Goal: Task Accomplishment & Management: Complete application form

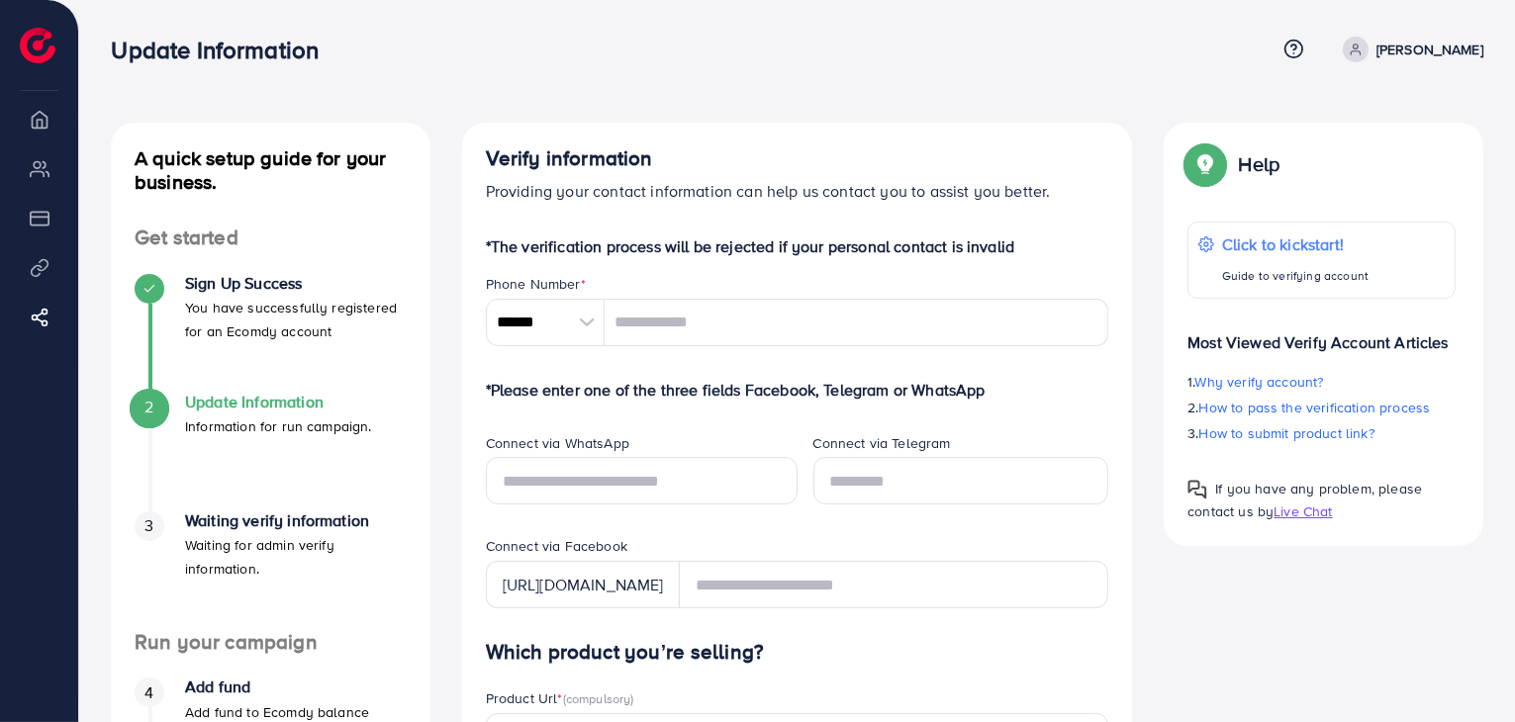
click at [577, 318] on div at bounding box center [587, 323] width 35 height 48
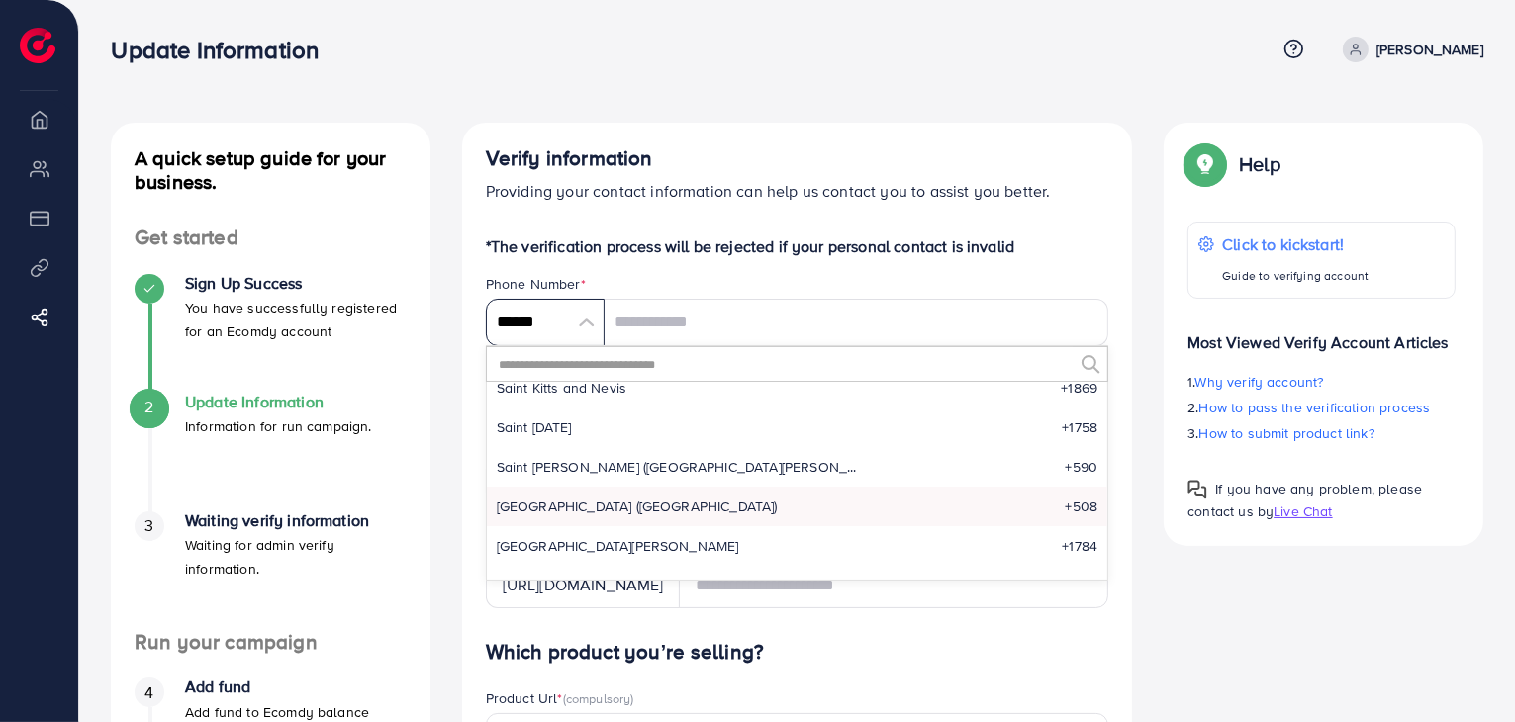
scroll to position [6962, 0]
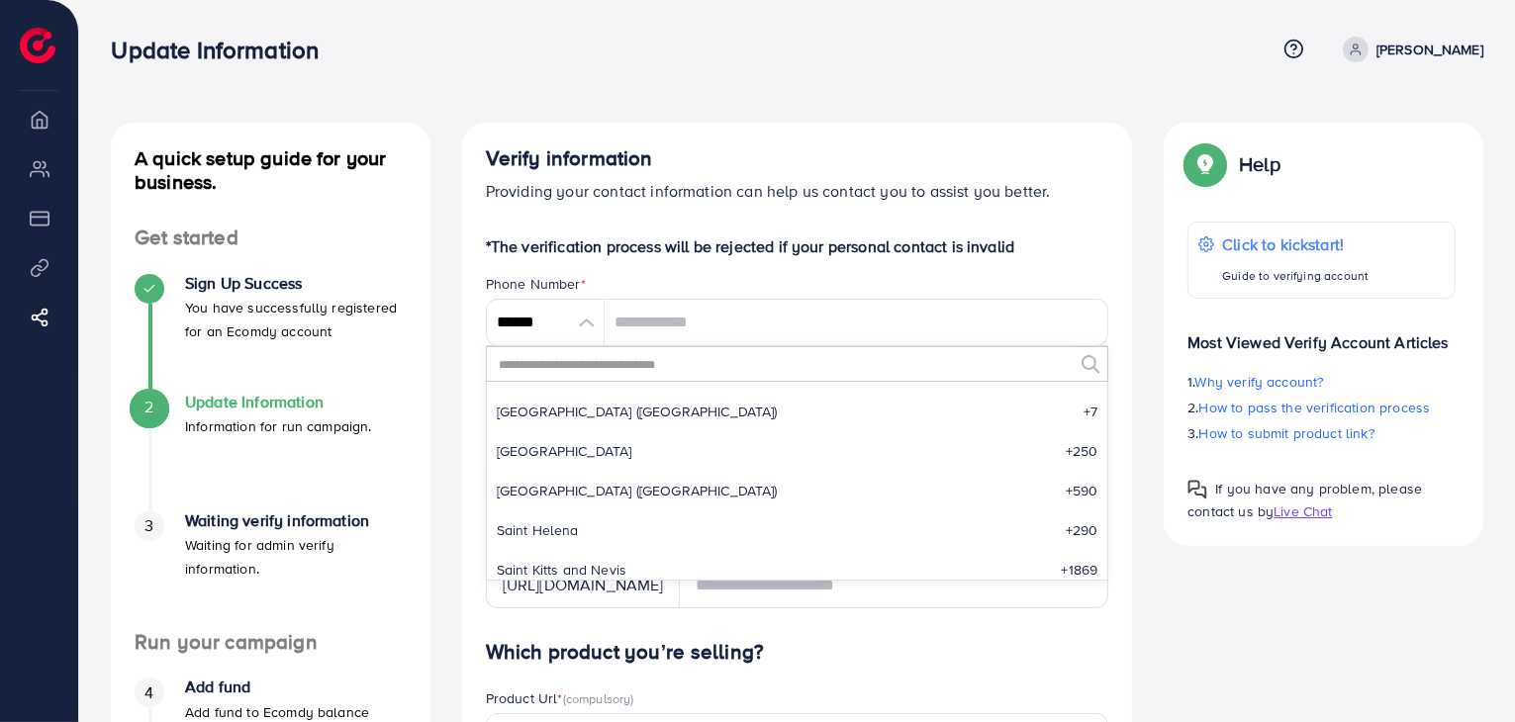
click at [633, 361] on input "text" at bounding box center [785, 364] width 577 height 34
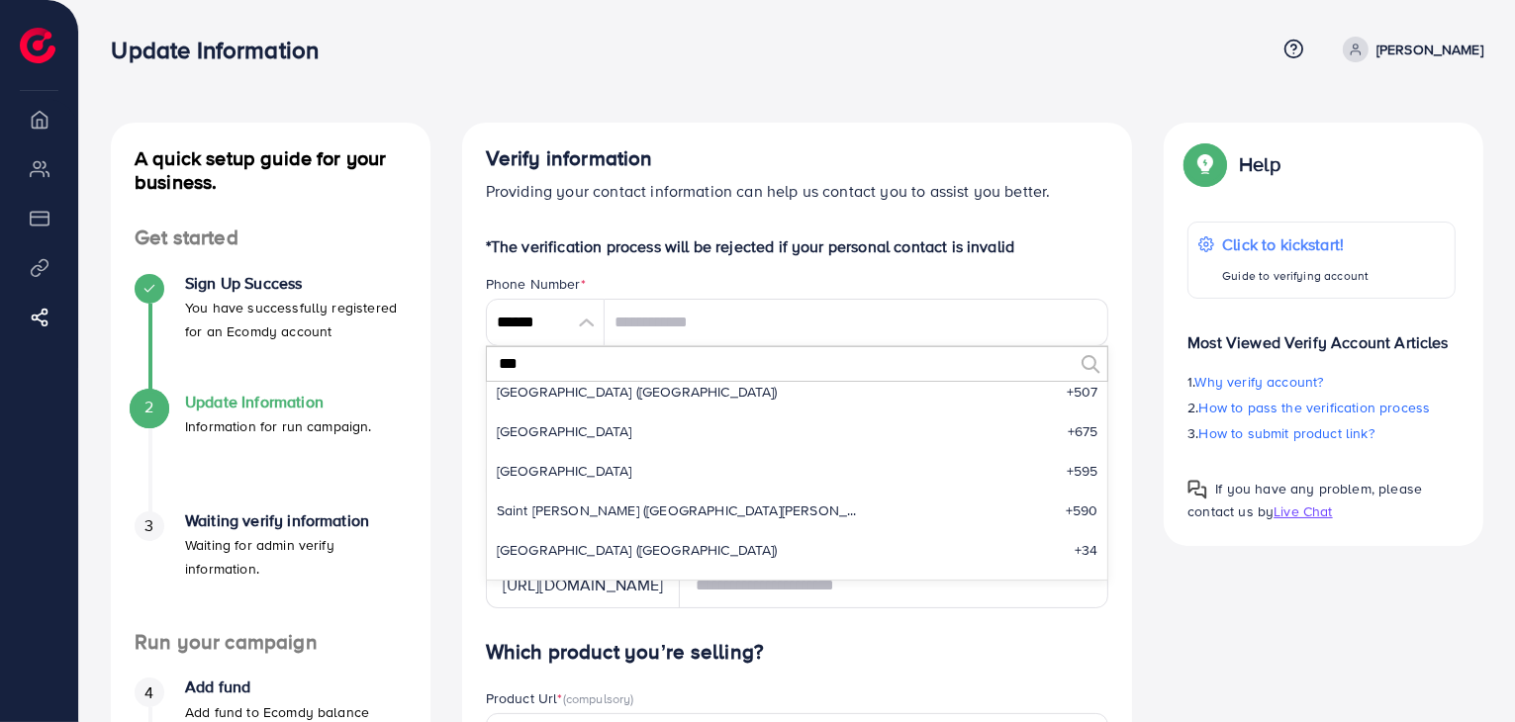
scroll to position [0, 0]
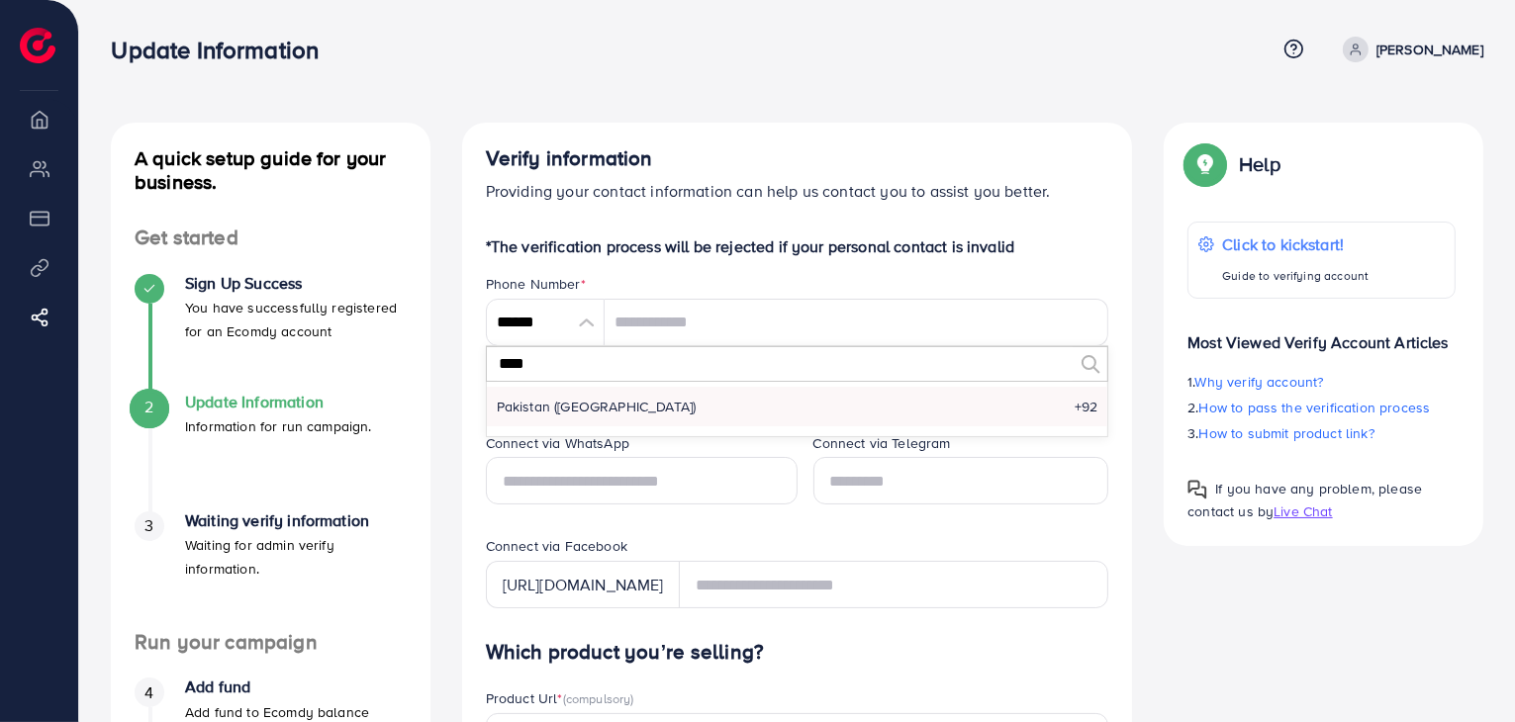
type input "****"
click at [624, 410] on li "Pakistan (‫پاکستان‬‎) +92" at bounding box center [798, 407] width 622 height 40
type input "******"
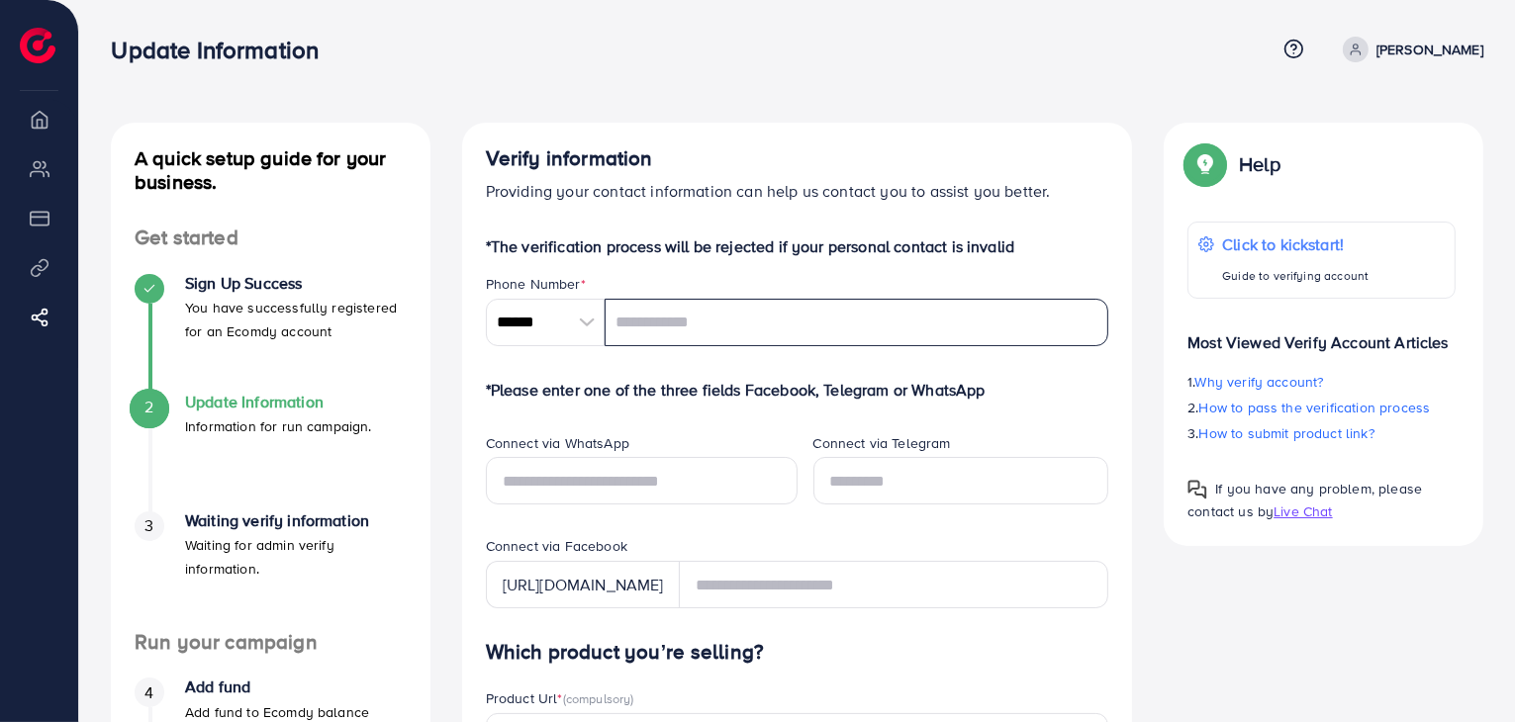
click at [653, 316] on input "tel" at bounding box center [857, 323] width 505 height 48
type input "**********"
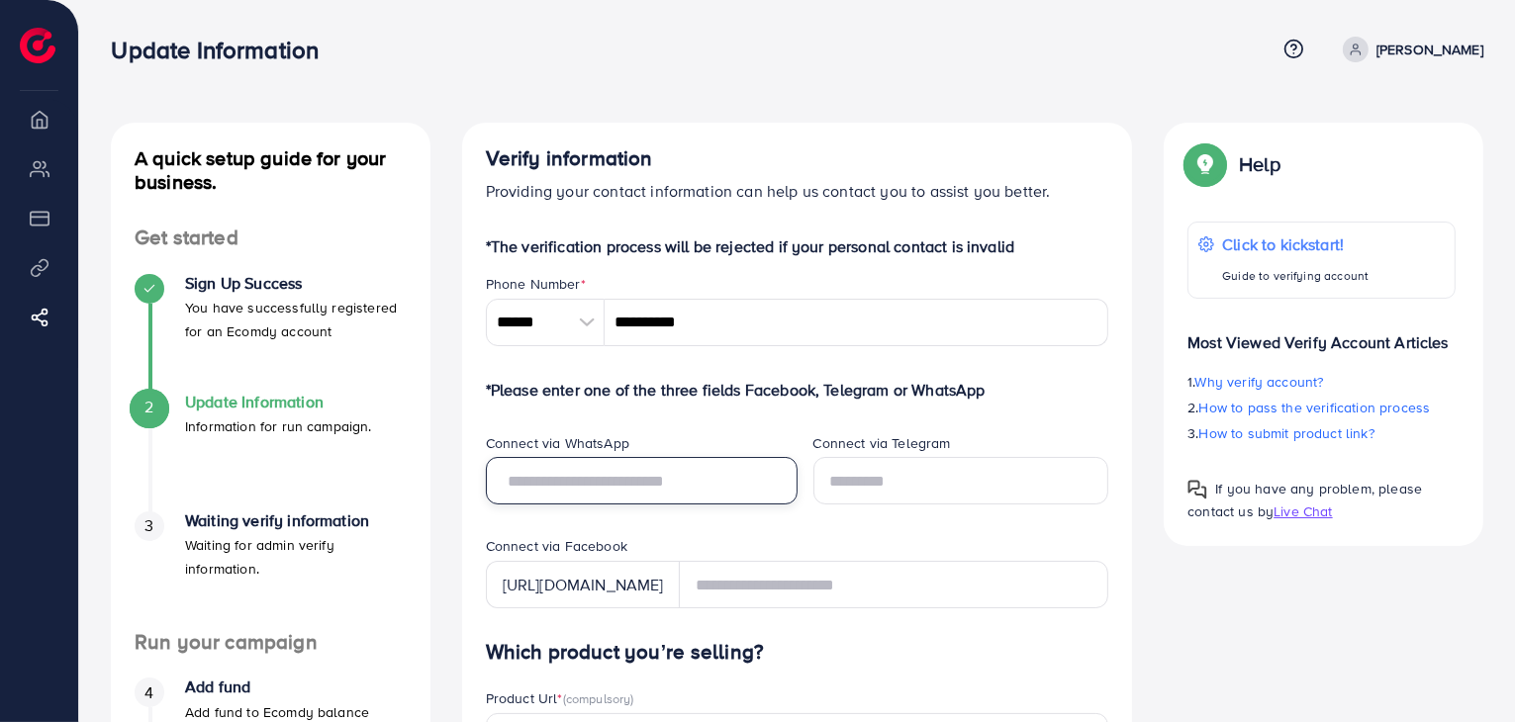
click at [651, 484] on input "text" at bounding box center [642, 481] width 312 height 48
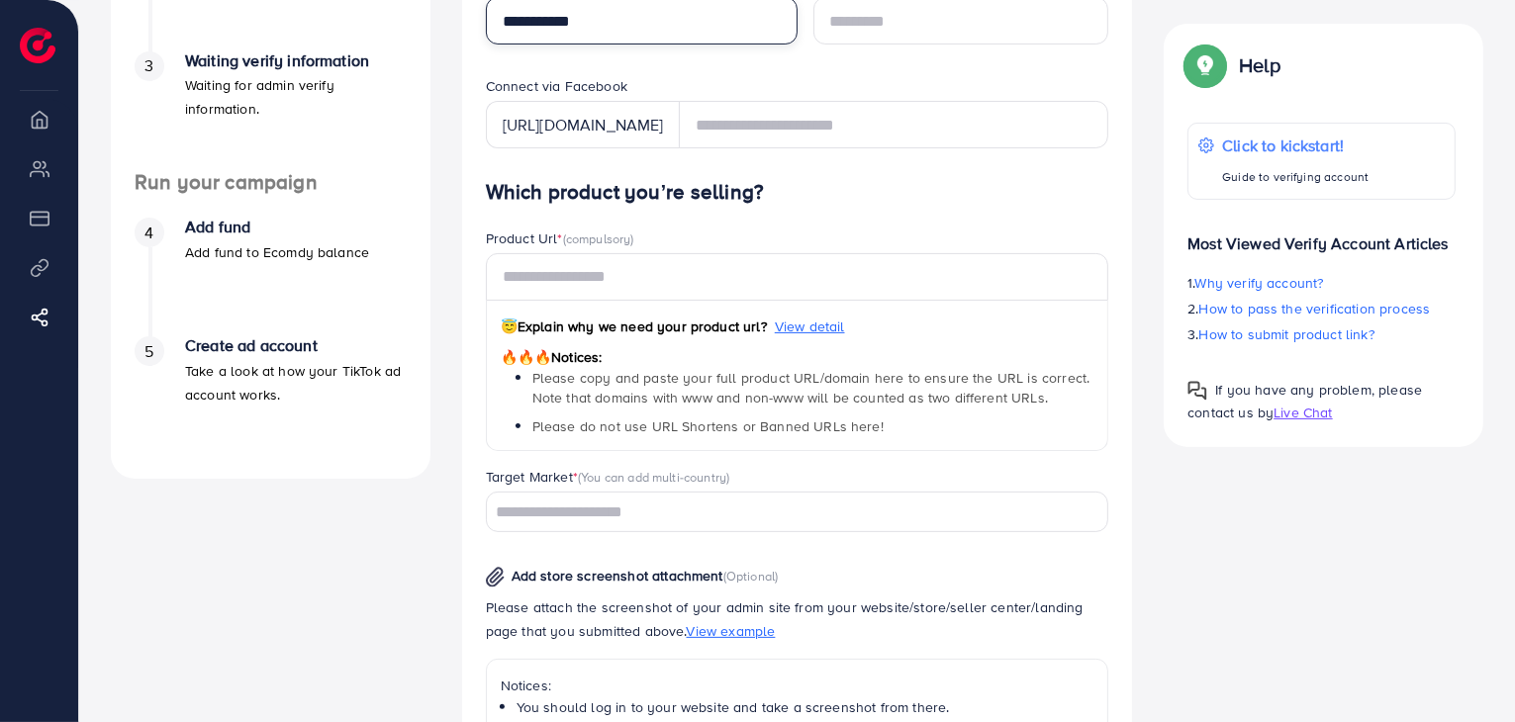
scroll to position [495, 0]
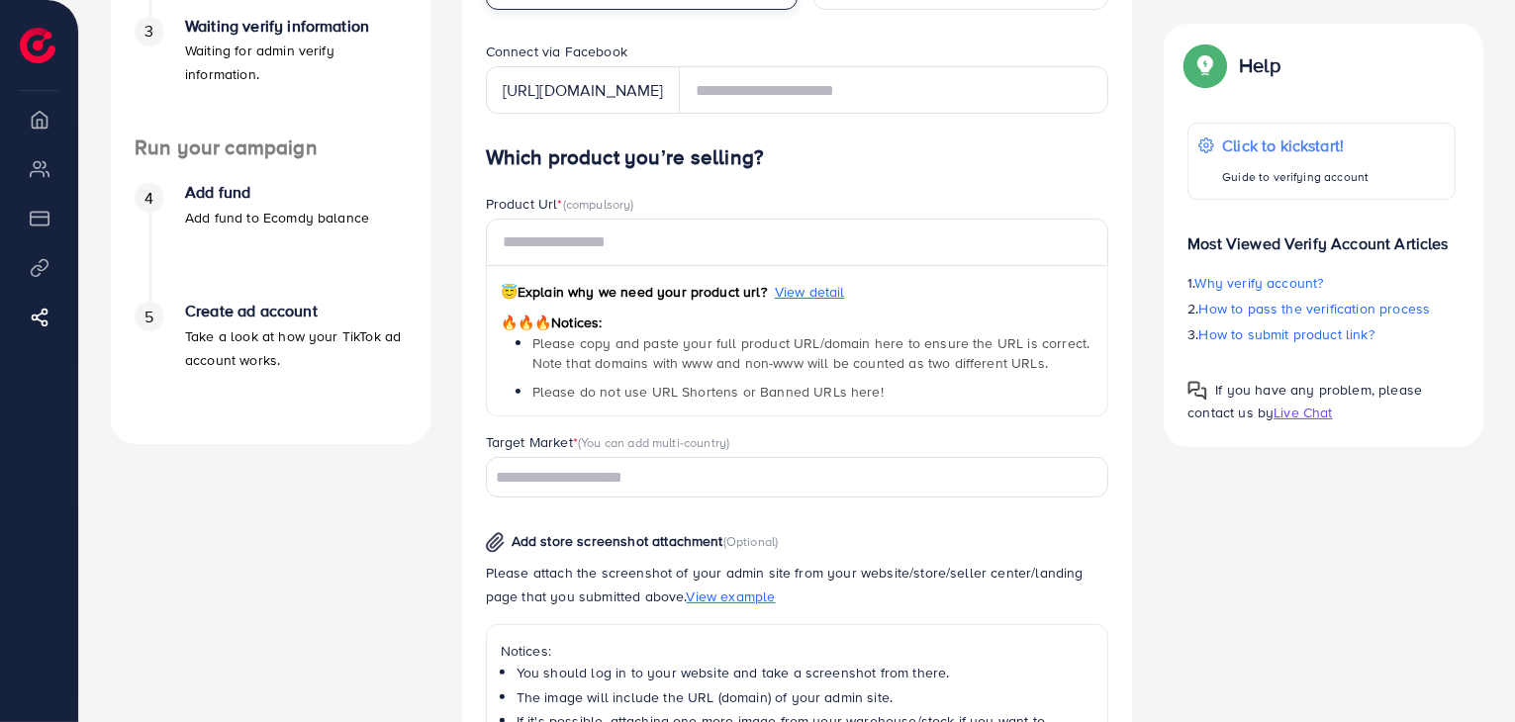
type input "**********"
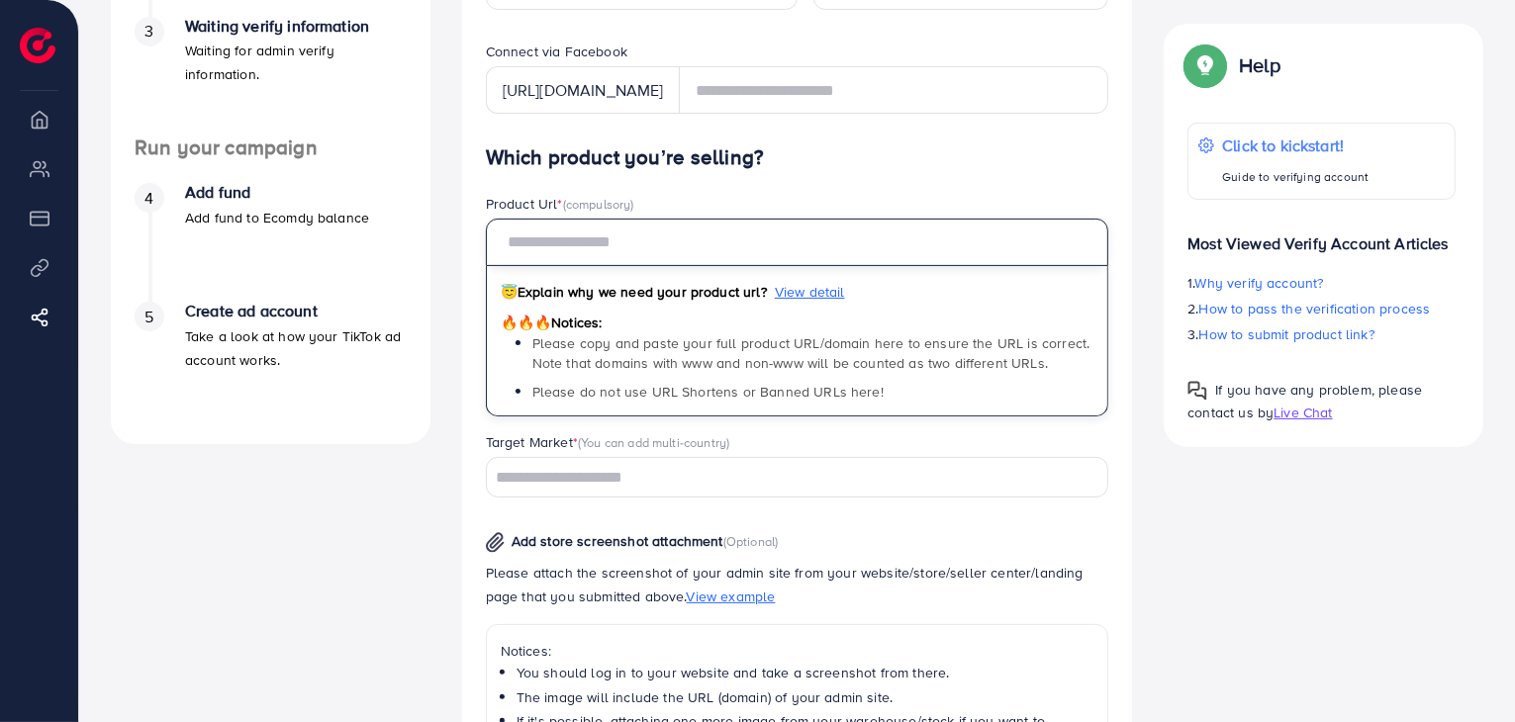
paste input "**********"
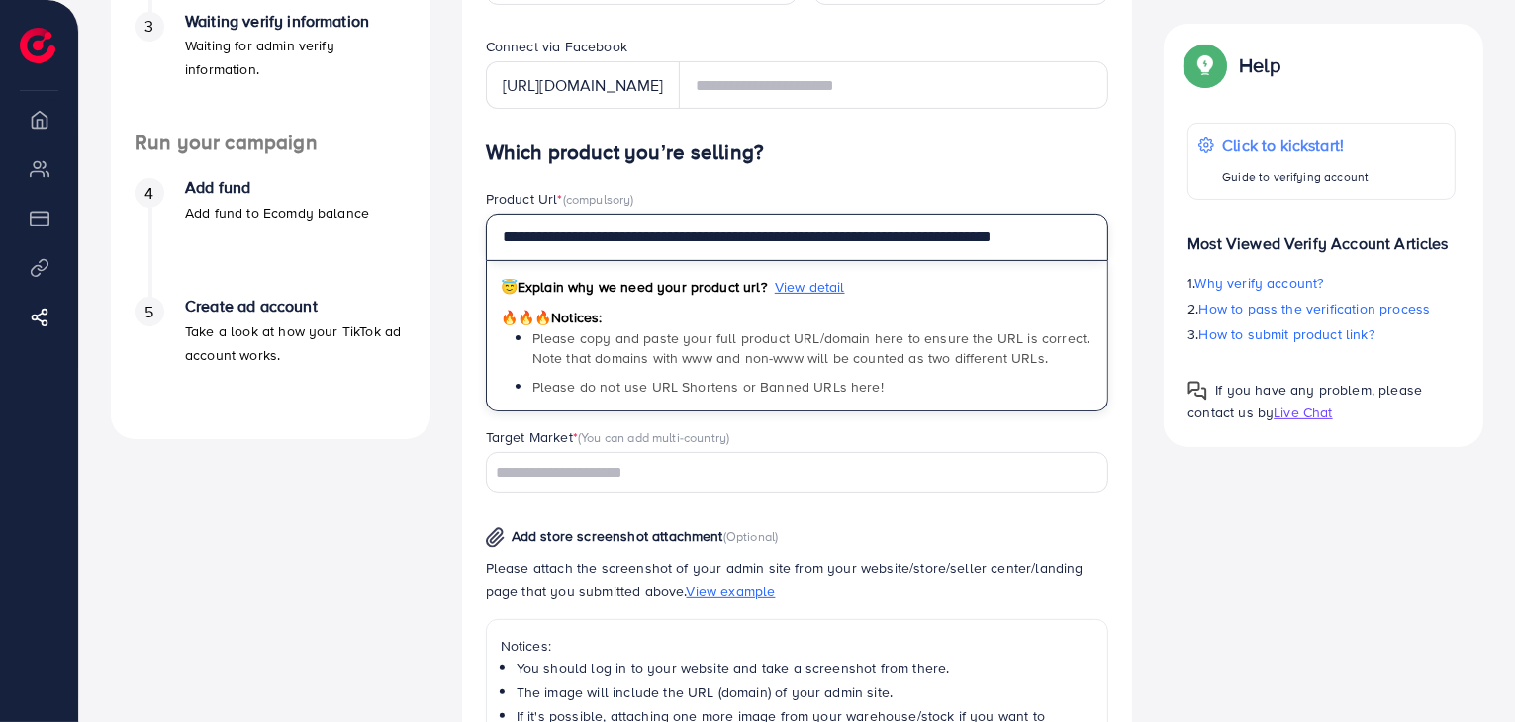
scroll to position [594, 0]
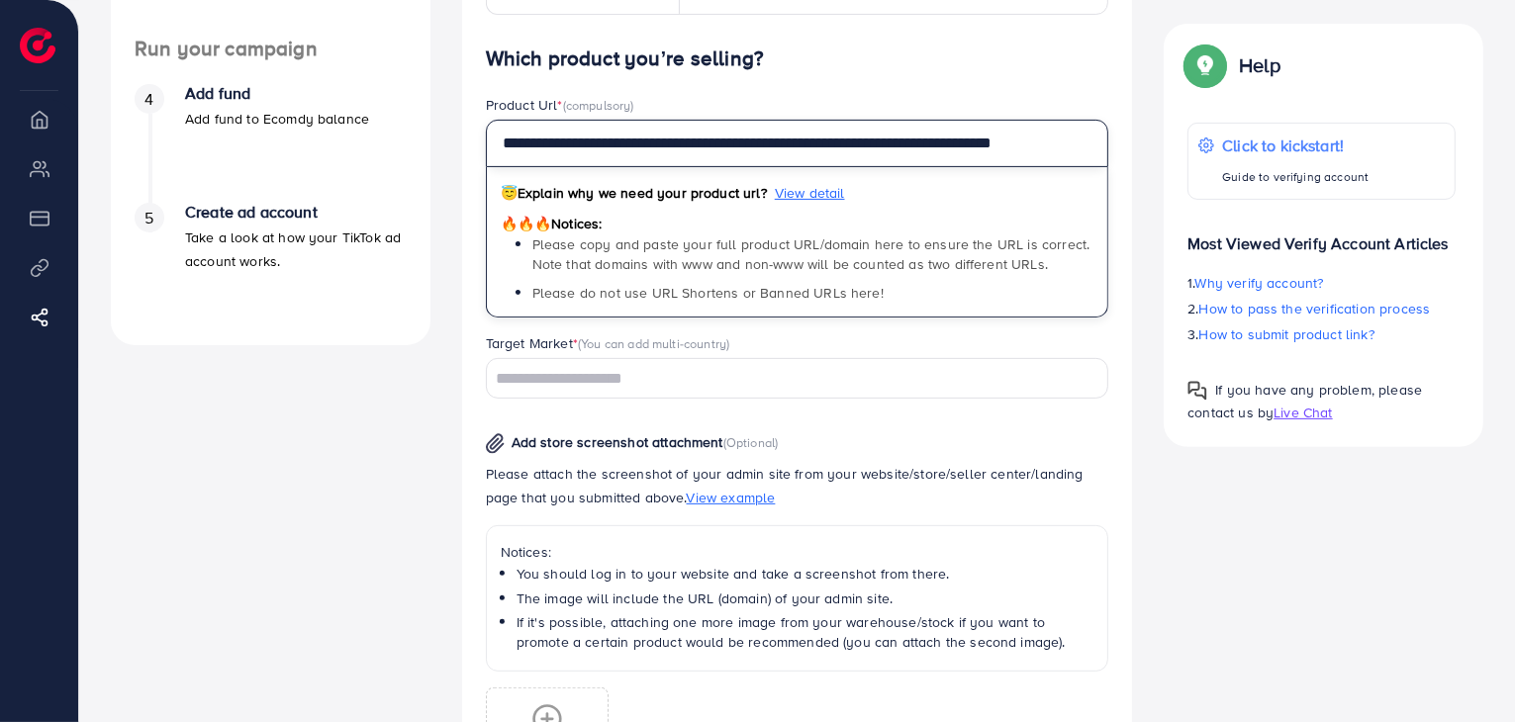
type input "**********"
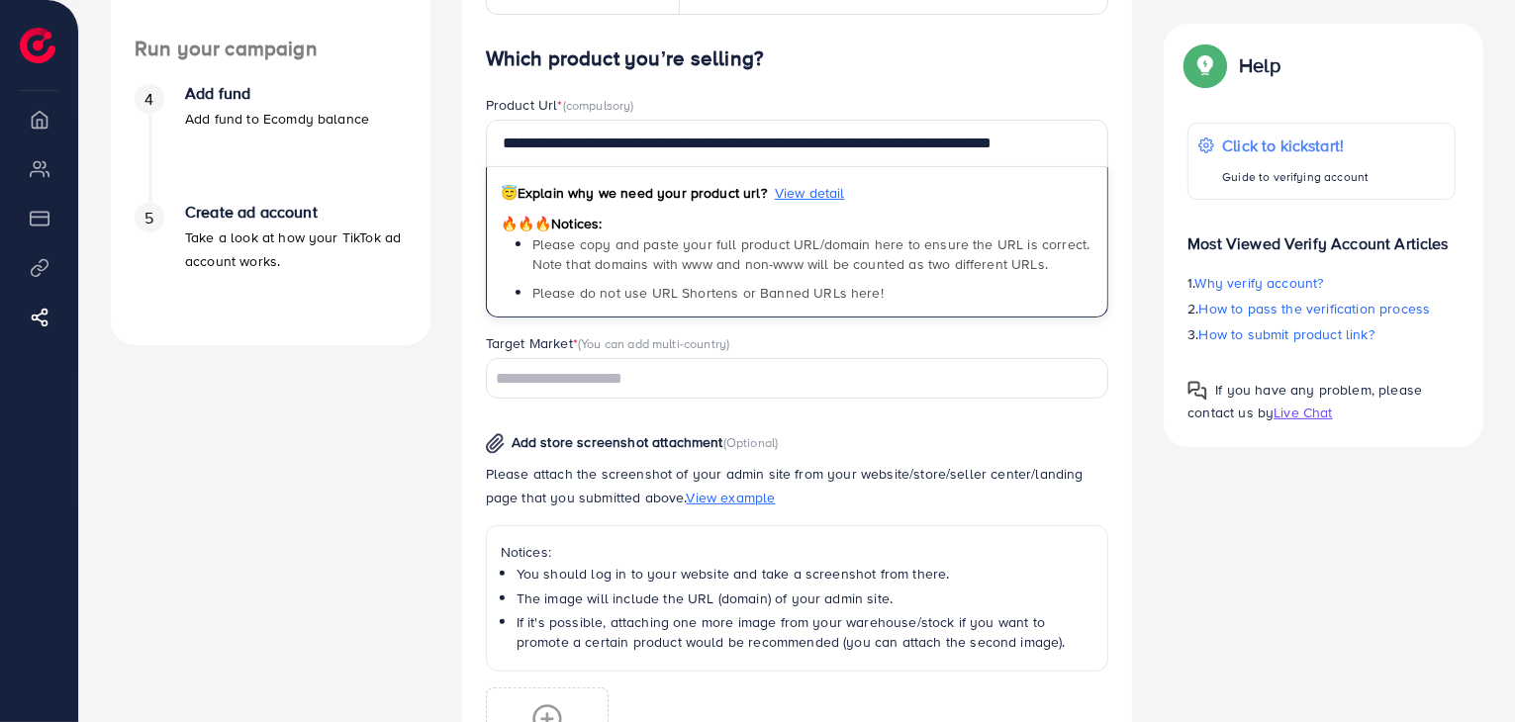
click at [636, 381] on input "Search for option" at bounding box center [786, 379] width 595 height 31
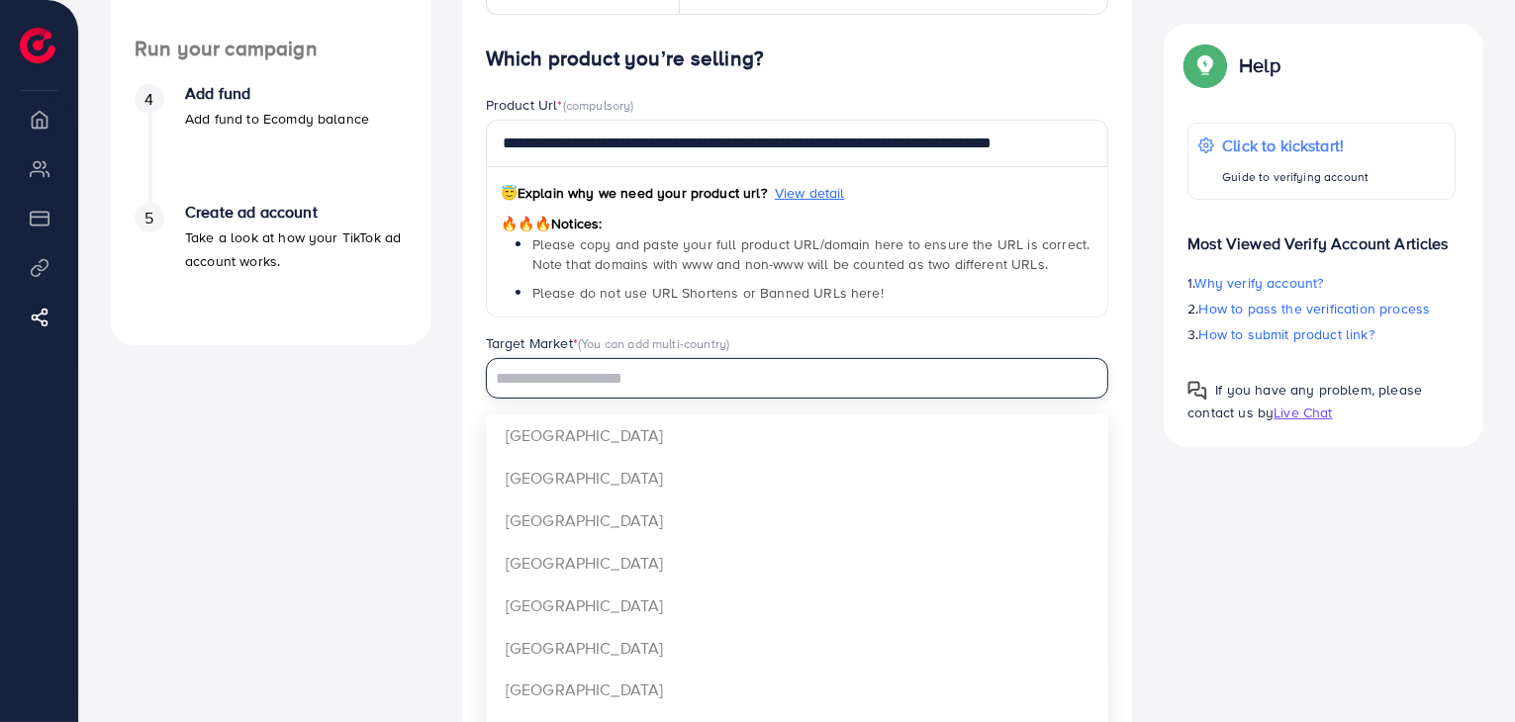
type input "********"
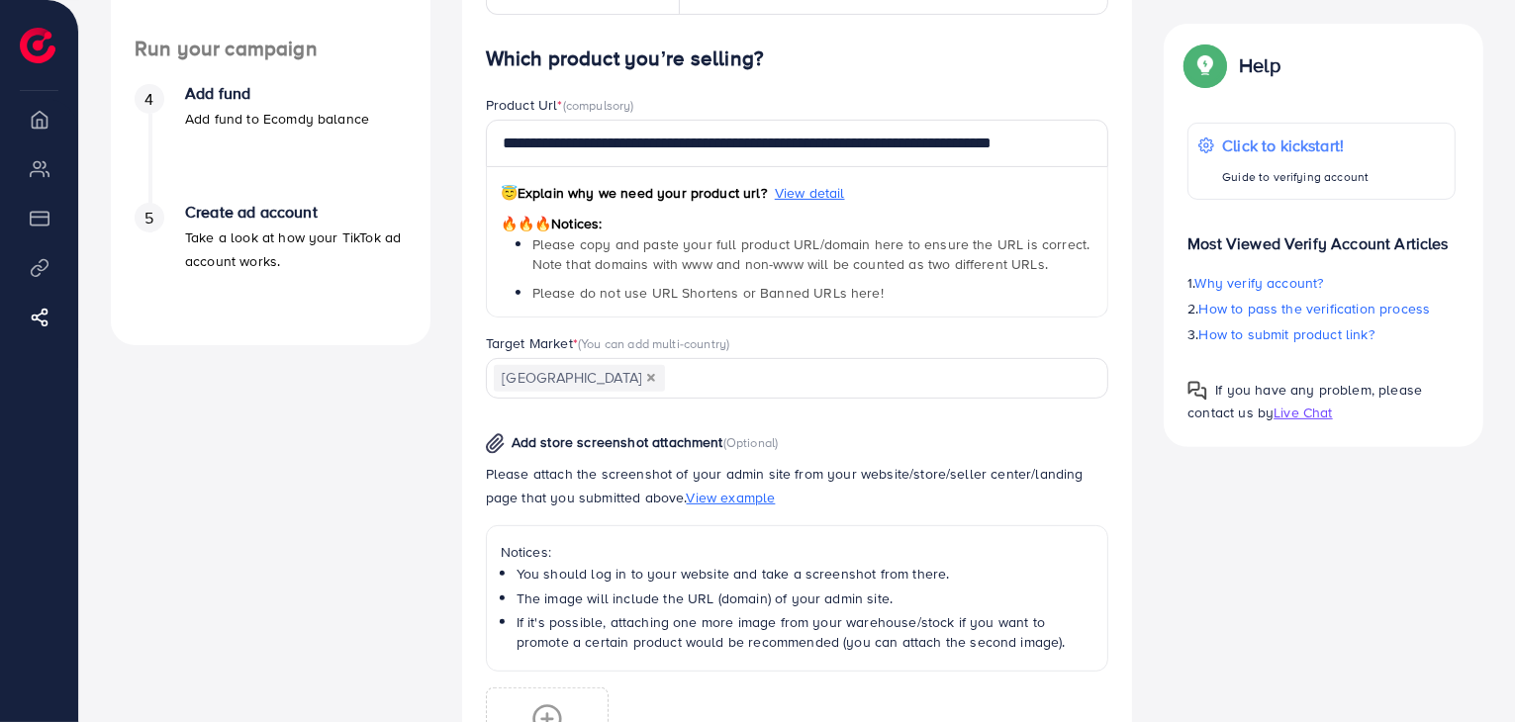
click at [623, 447] on div "**********" at bounding box center [797, 480] width 623 height 866
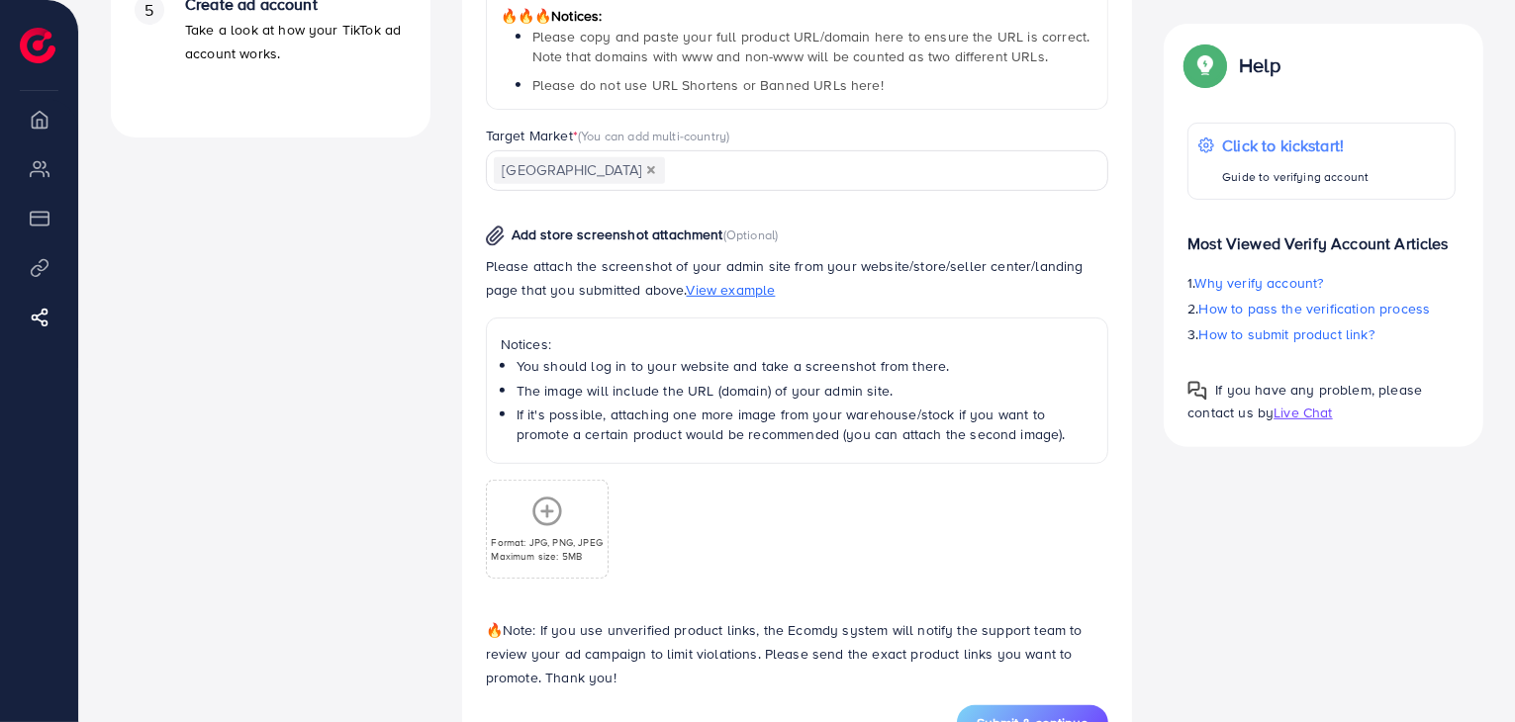
scroll to position [874, 0]
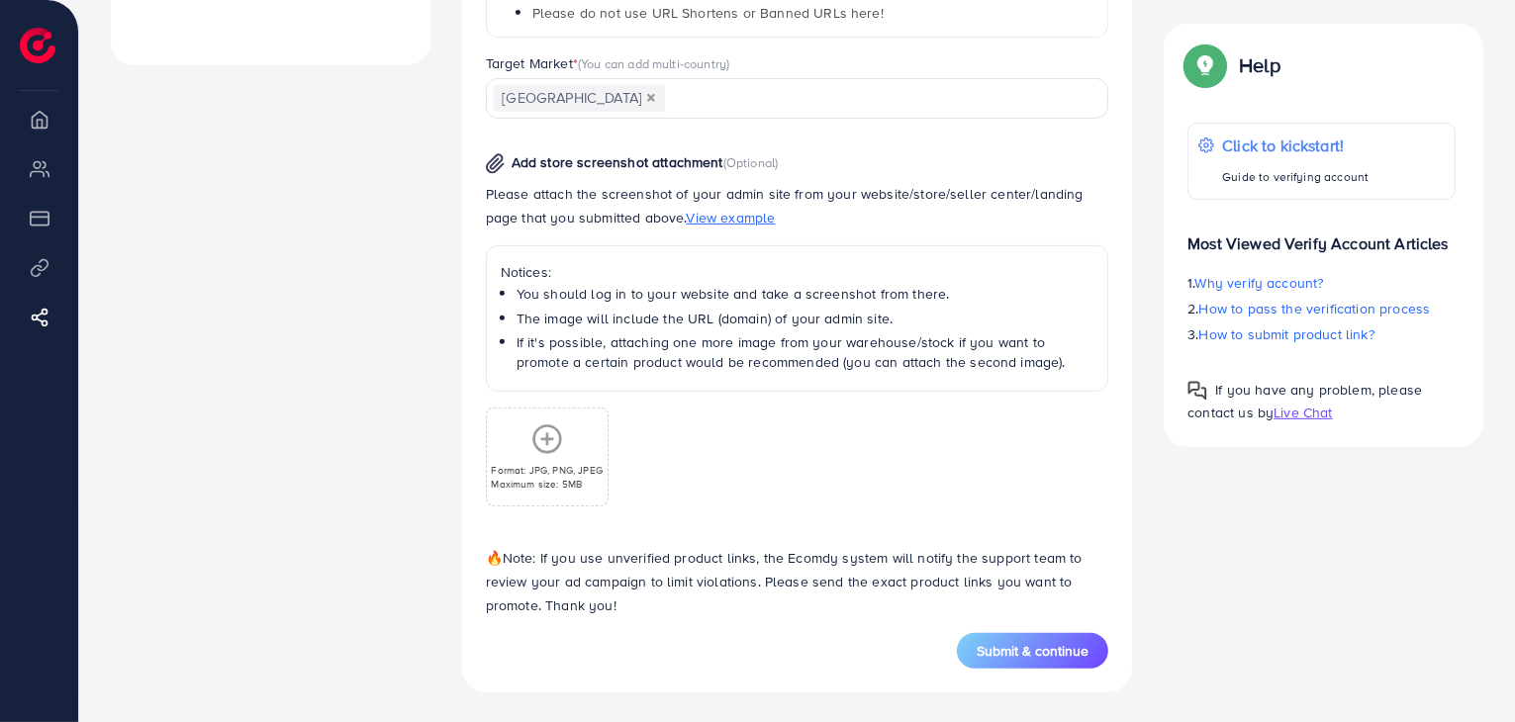
click at [577, 445] on div "Format: JPG, PNG, JPEG Maximum size: 5MB" at bounding box center [547, 457] width 120 height 67
click at [553, 441] on icon at bounding box center [547, 440] width 32 height 32
click at [559, 432] on circle at bounding box center [546, 439] width 27 height 27
click at [546, 456] on div "Format: JPG, PNG, JPEG Maximum size: 5MB" at bounding box center [547, 457] width 120 height 67
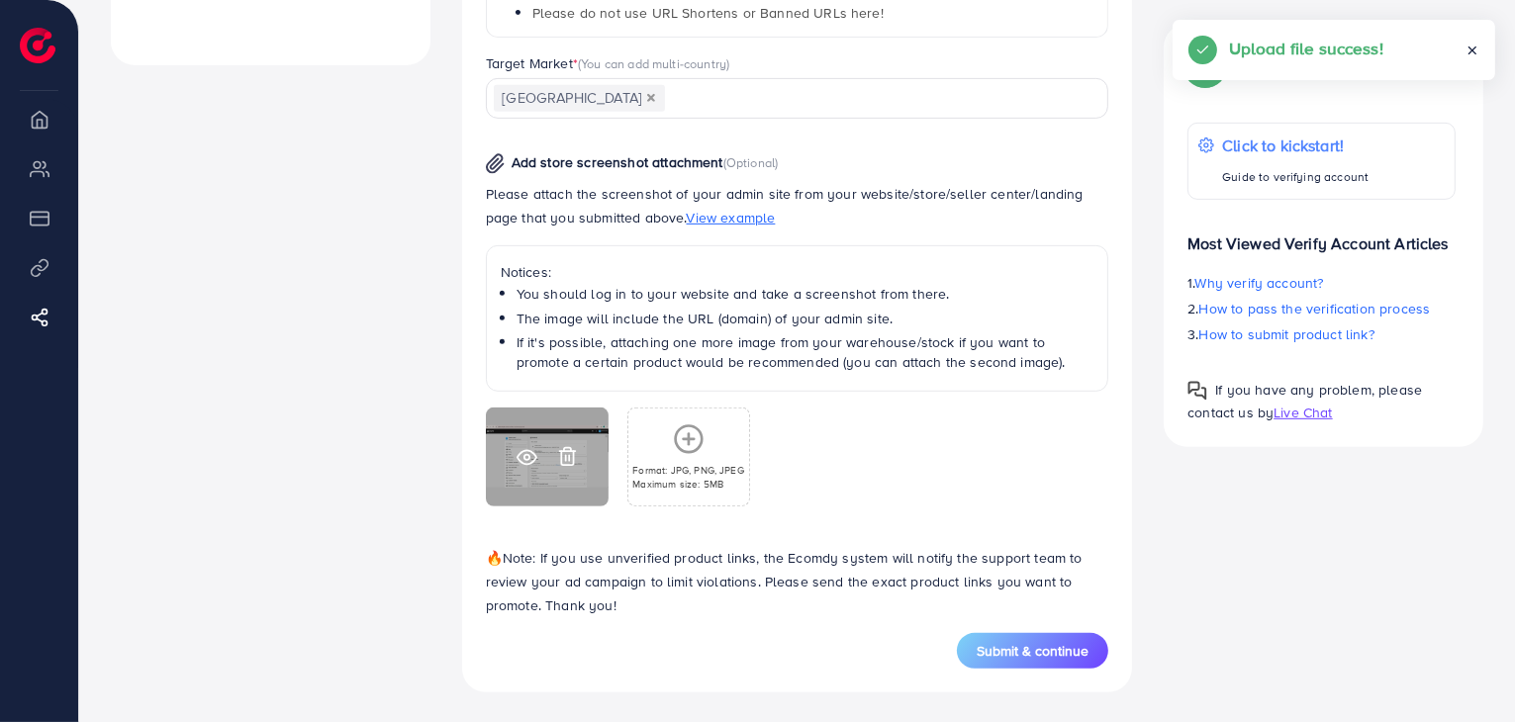
click at [533, 455] on icon at bounding box center [527, 457] width 21 height 21
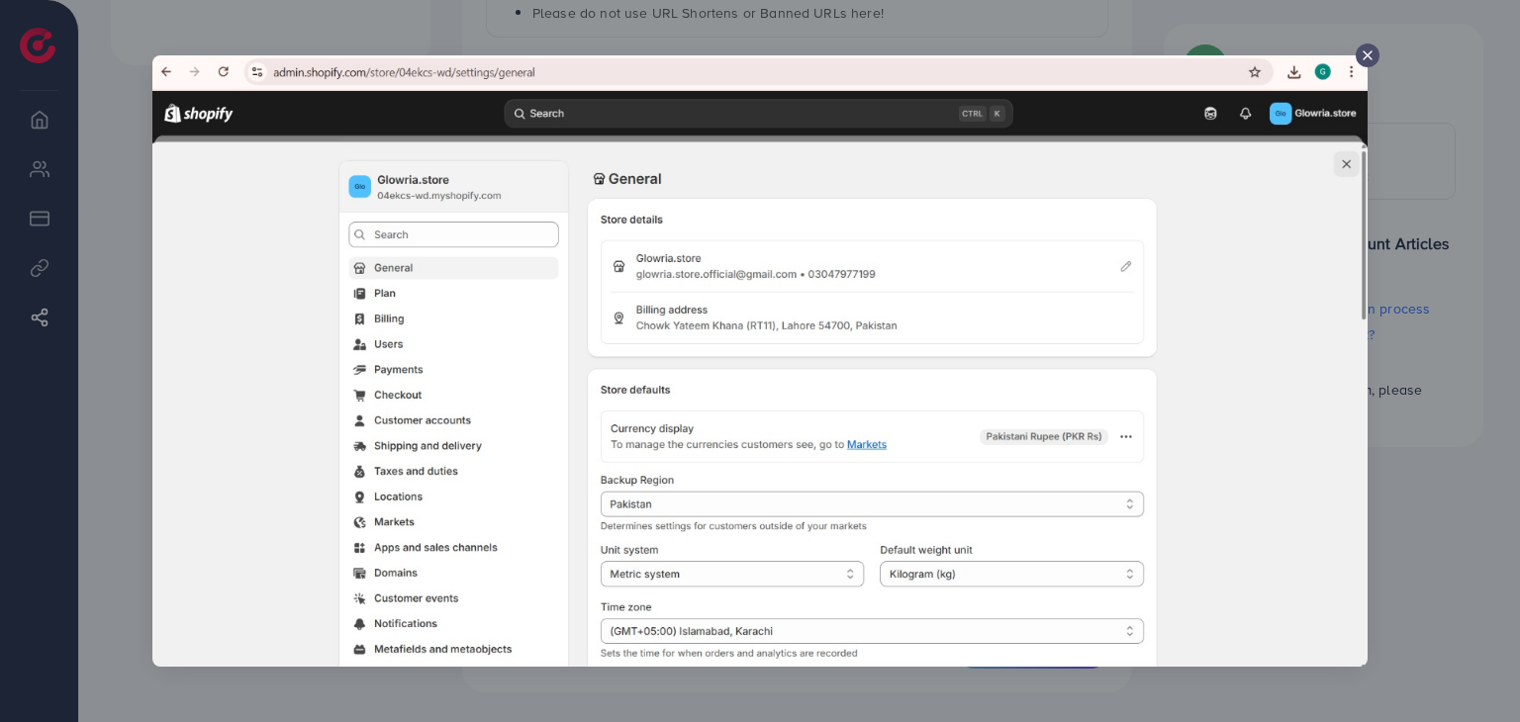
click at [1360, 63] on icon at bounding box center [1368, 56] width 16 height 16
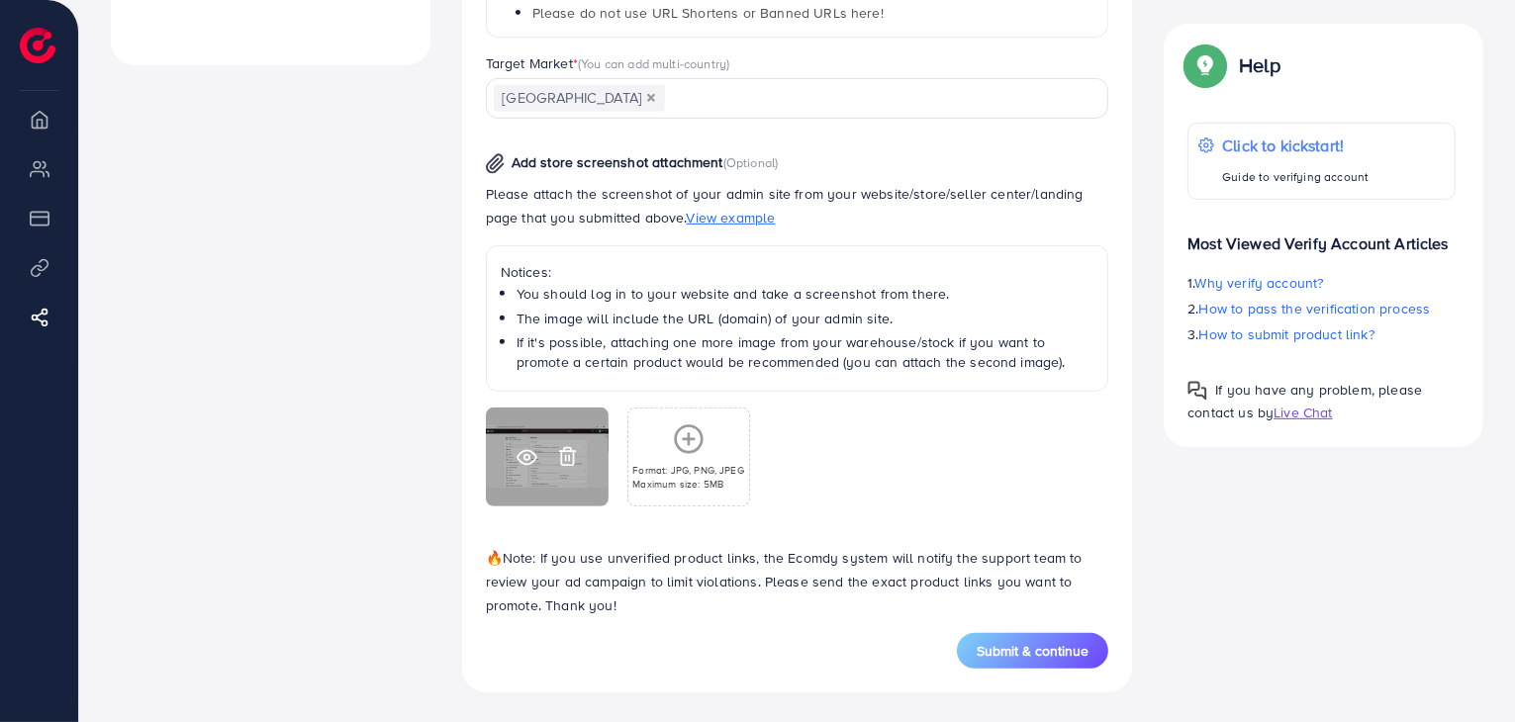
click at [529, 457] on circle at bounding box center [527, 457] width 5 height 5
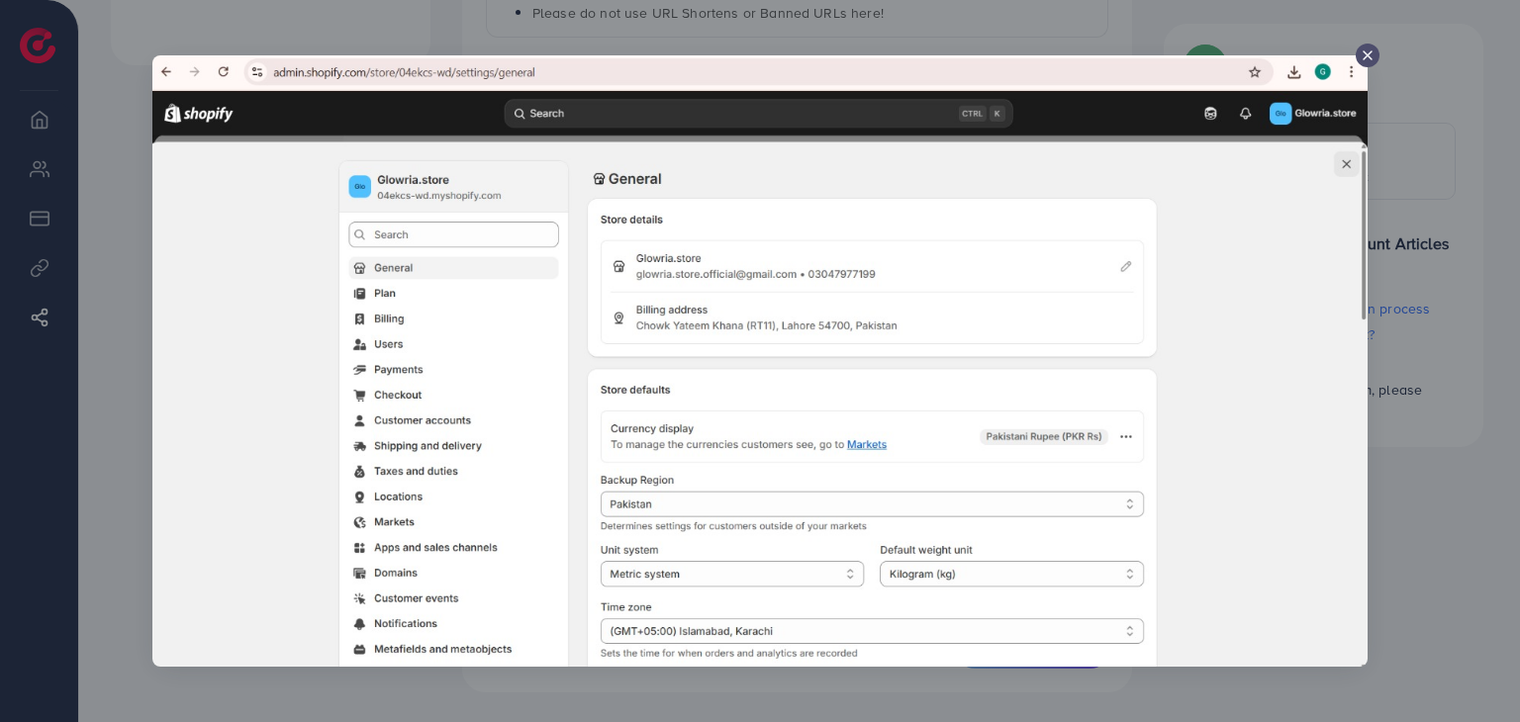
click at [1370, 56] on line at bounding box center [1368, 55] width 8 height 8
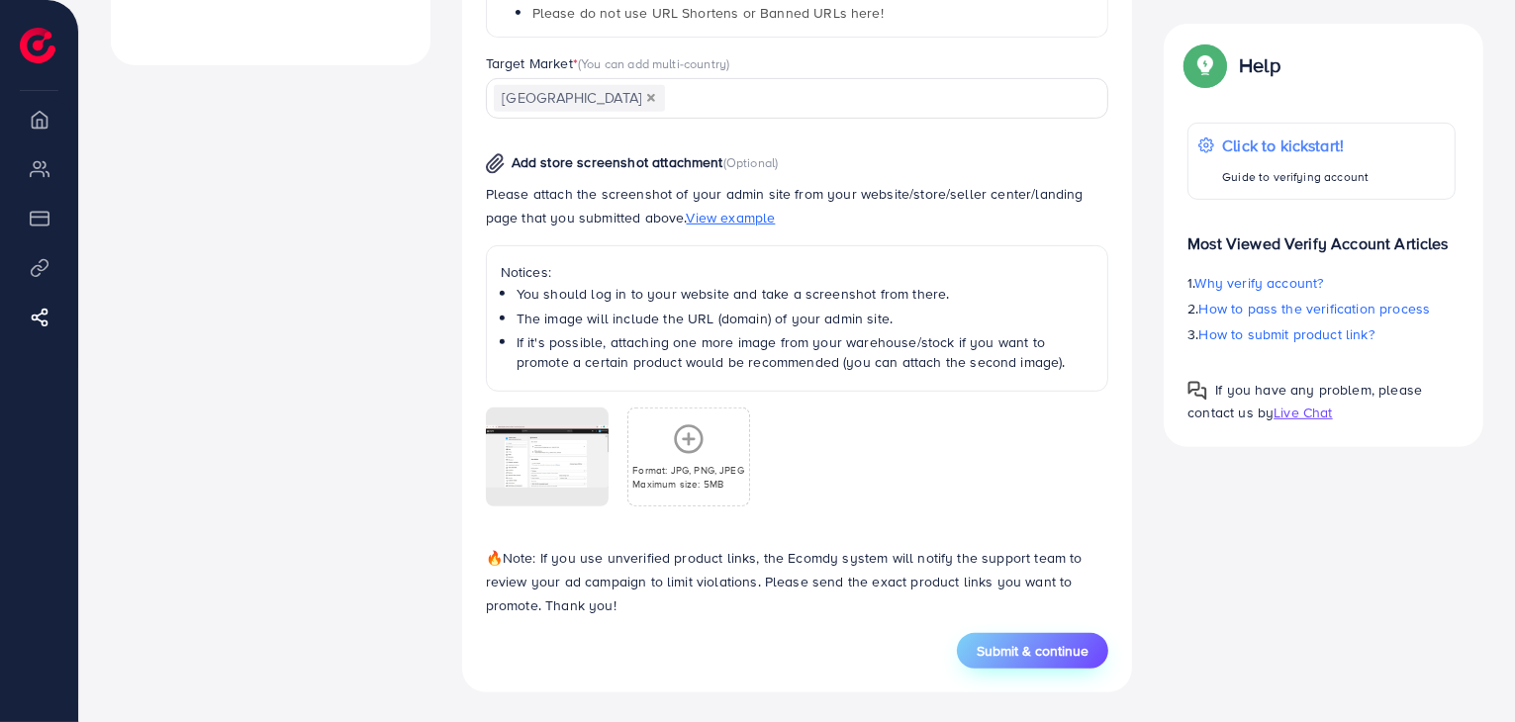
click at [974, 646] on button "Submit & continue" at bounding box center [1032, 651] width 151 height 36
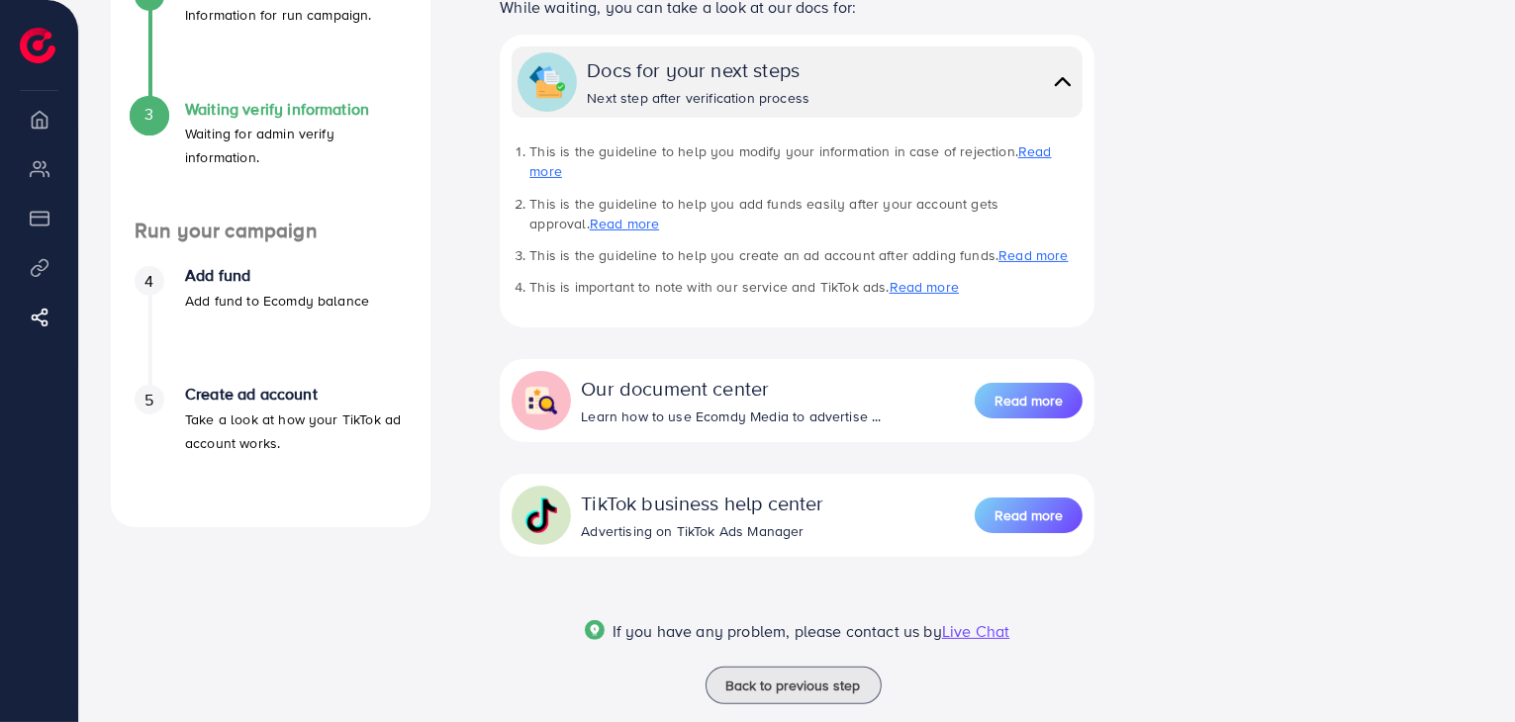
scroll to position [429, 0]
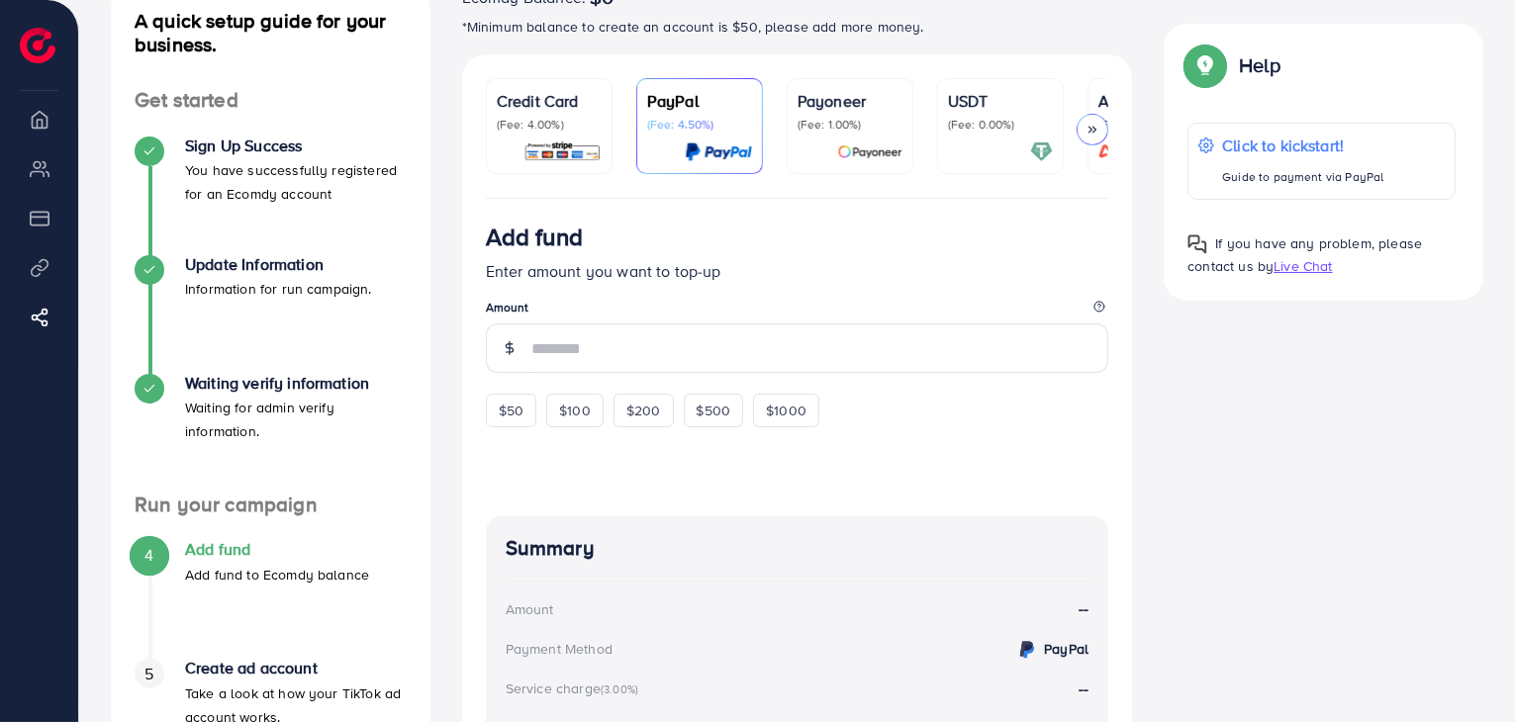
scroll to position [133, 0]
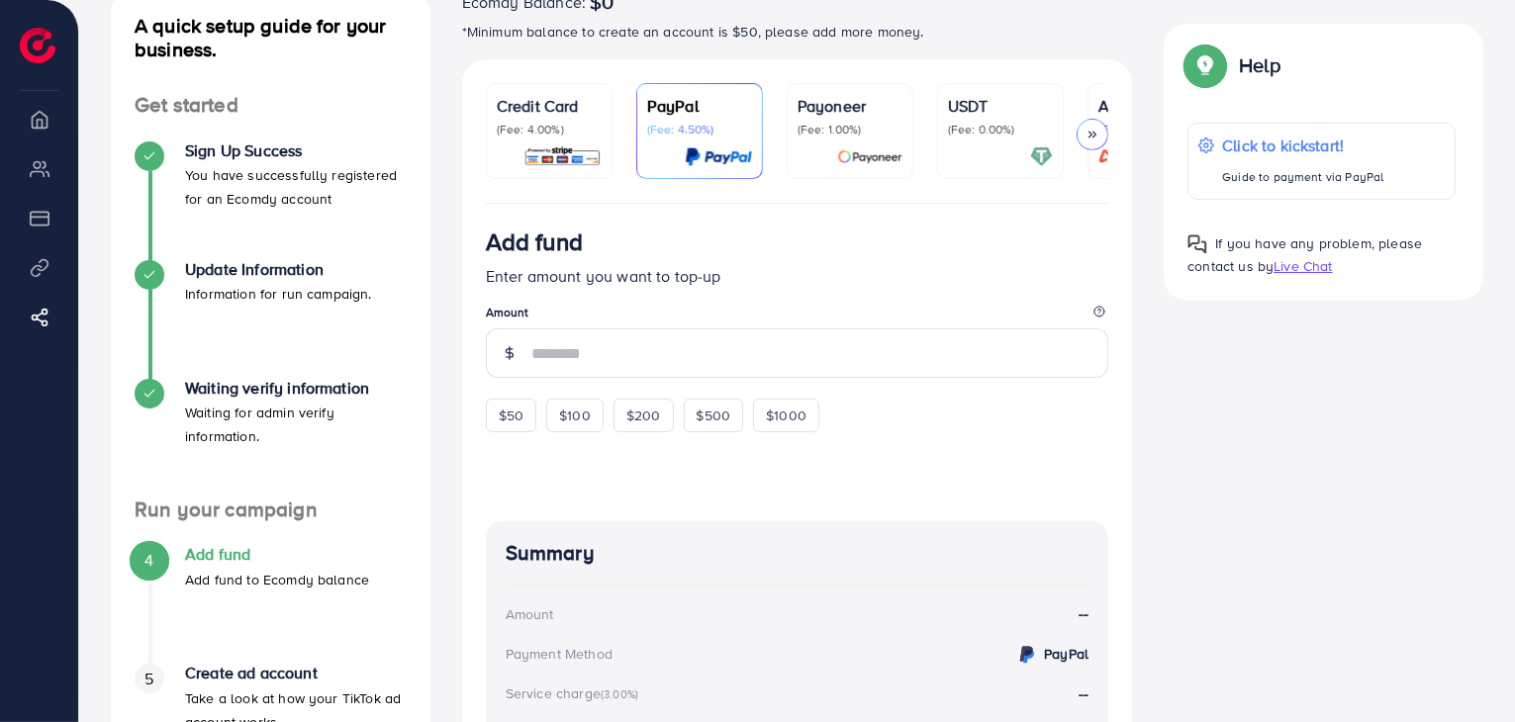
click at [506, 421] on span "$50" at bounding box center [511, 416] width 25 height 20
type input "**"
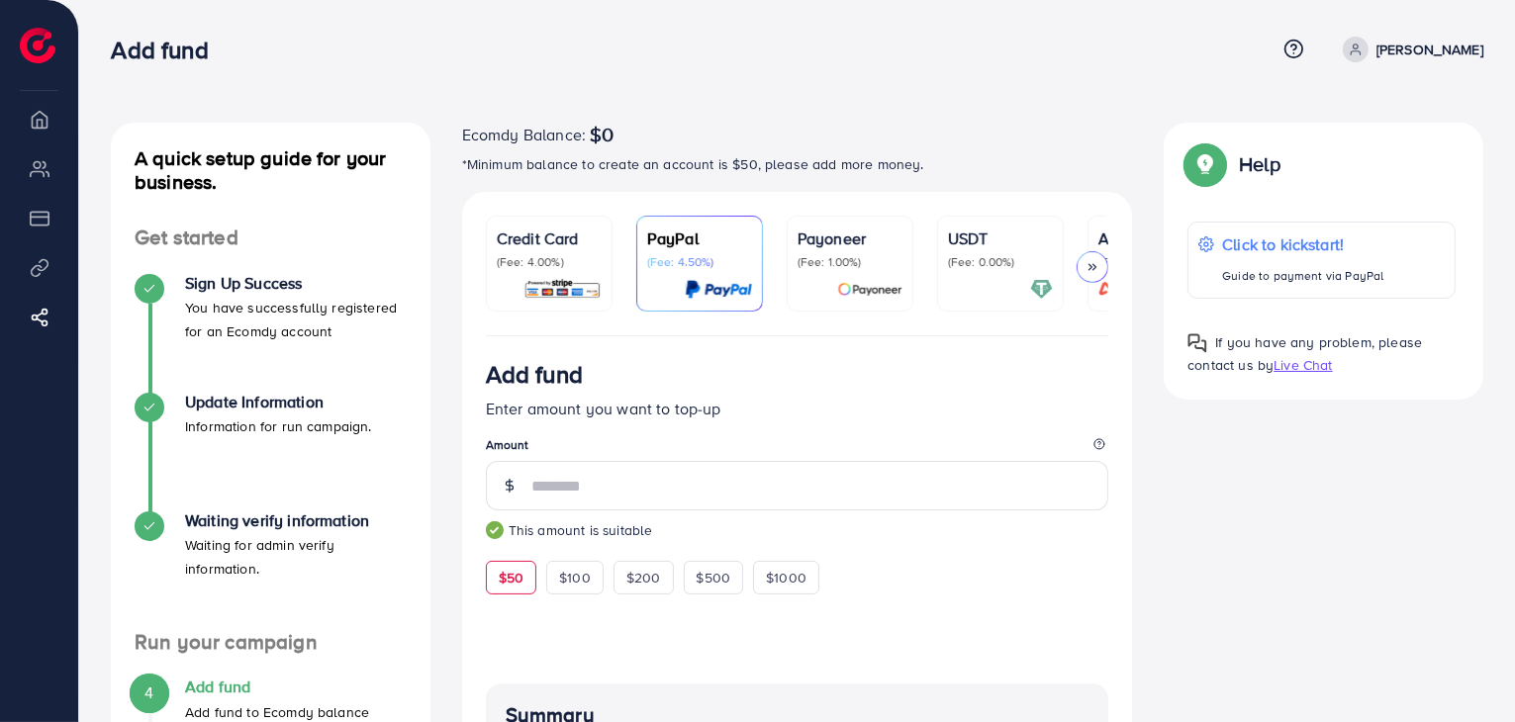
scroll to position [0, 0]
click at [986, 259] on p "(Fee: 0.00%)" at bounding box center [1000, 262] width 105 height 16
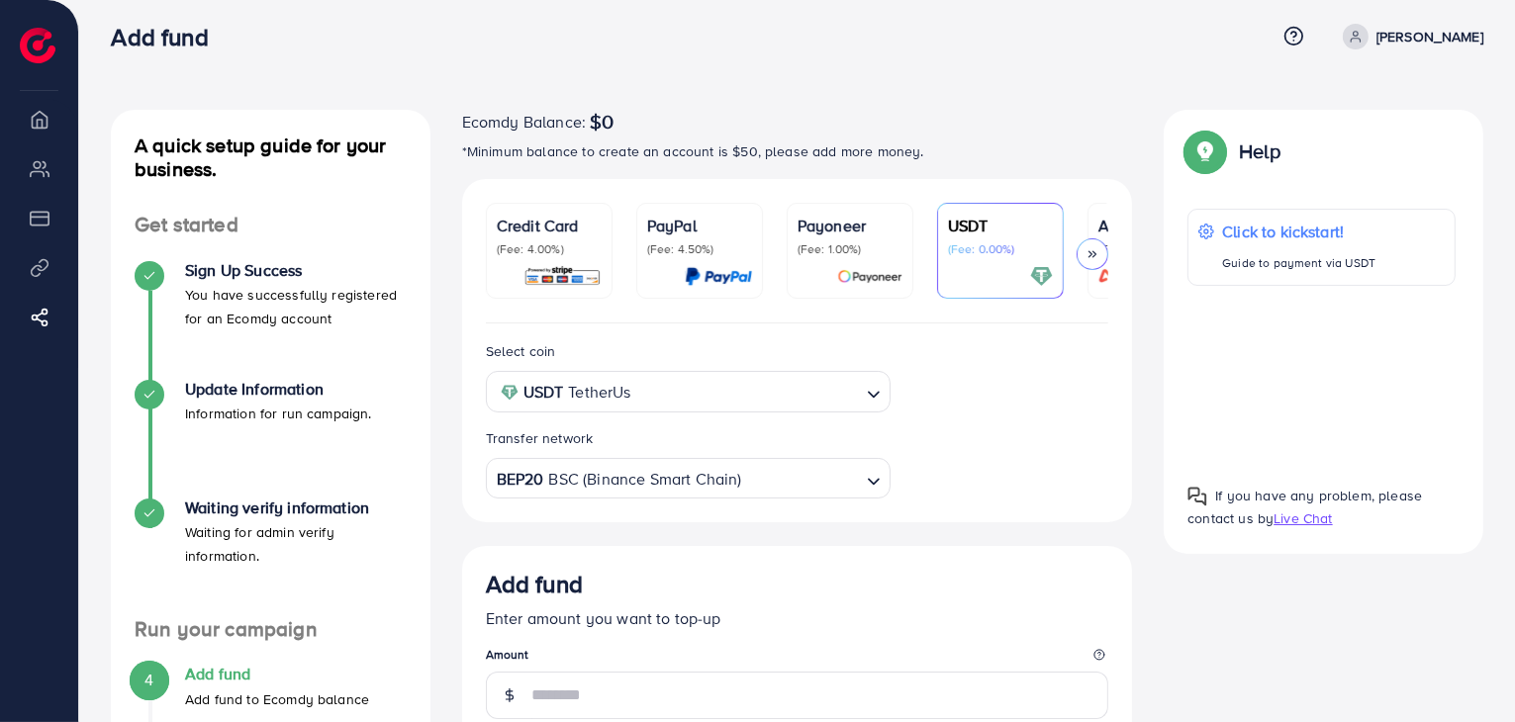
scroll to position [198, 0]
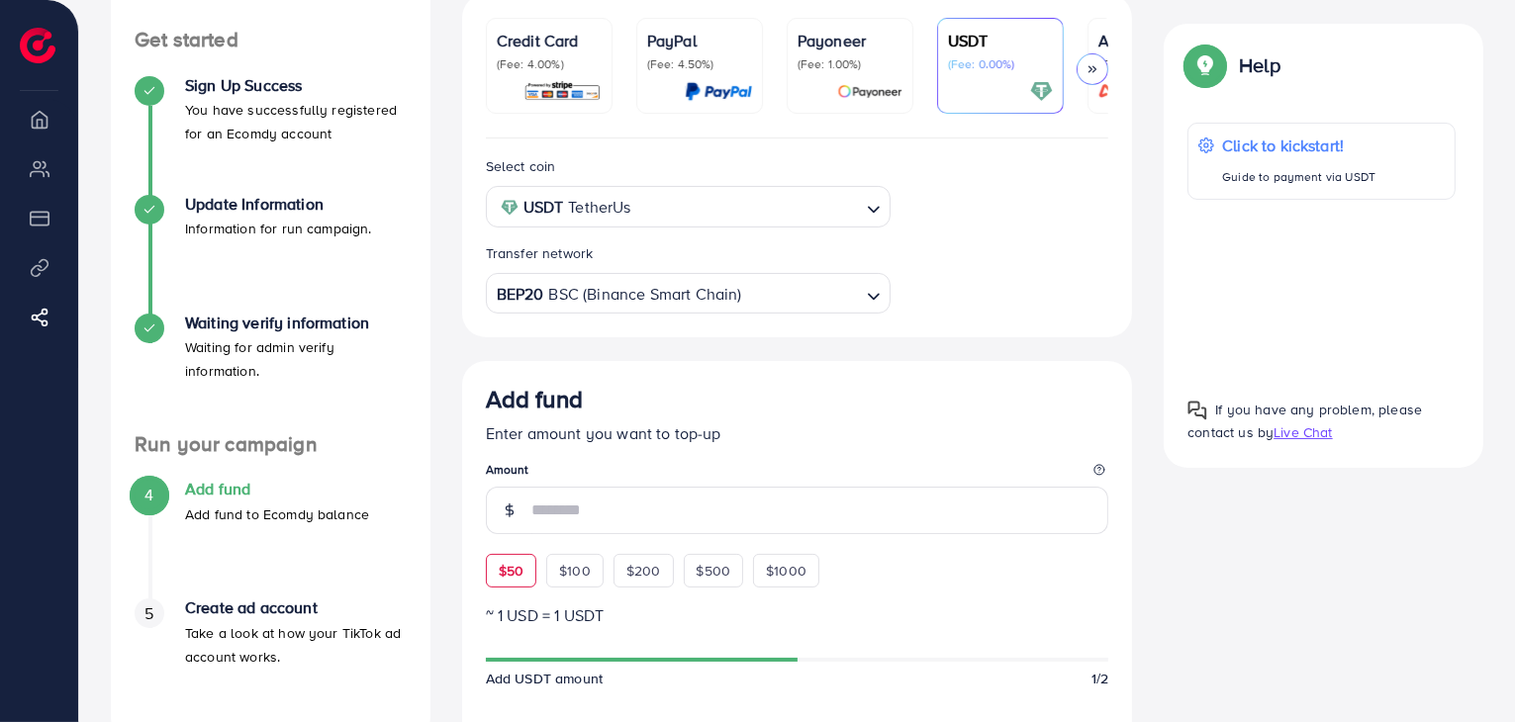
click at [511, 585] on div "$50" at bounding box center [511, 571] width 50 height 34
type input "**"
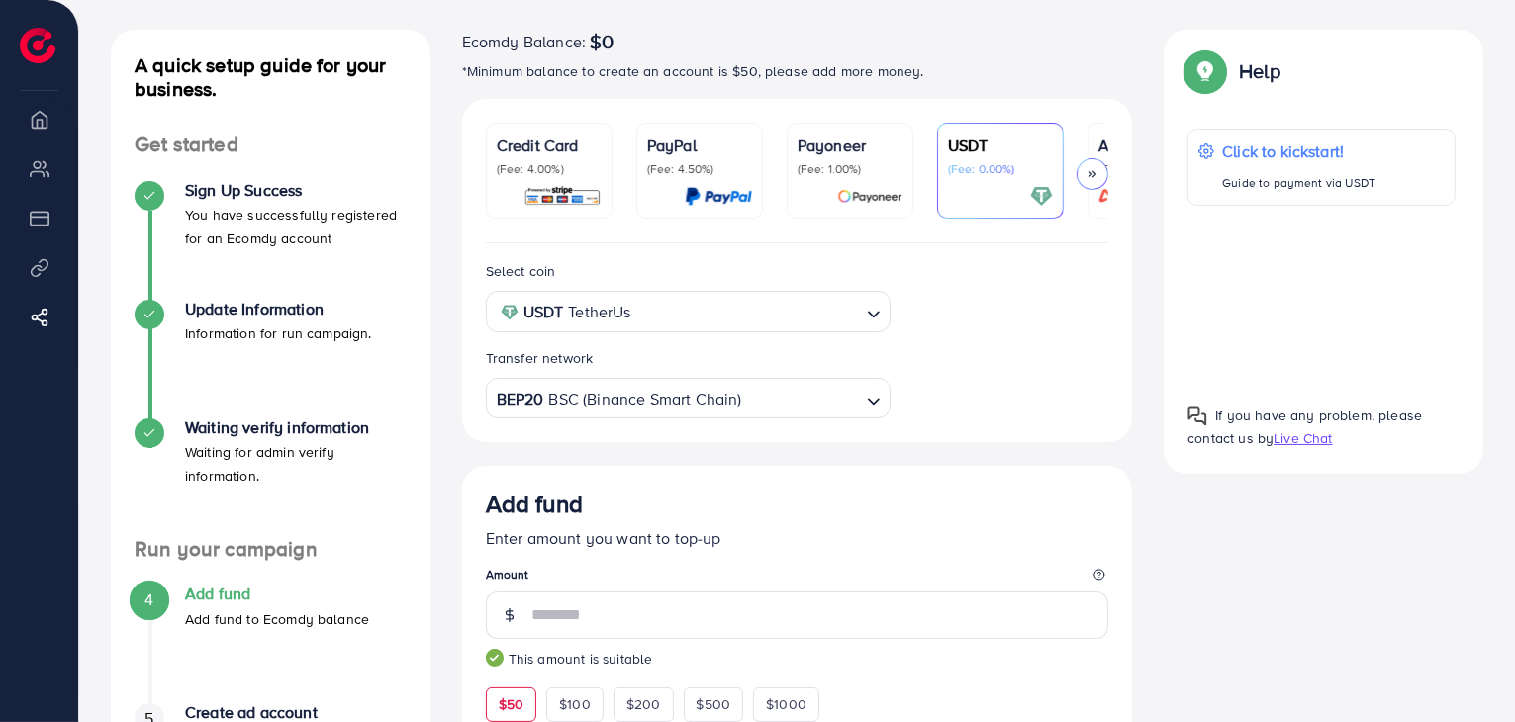
scroll to position [0, 0]
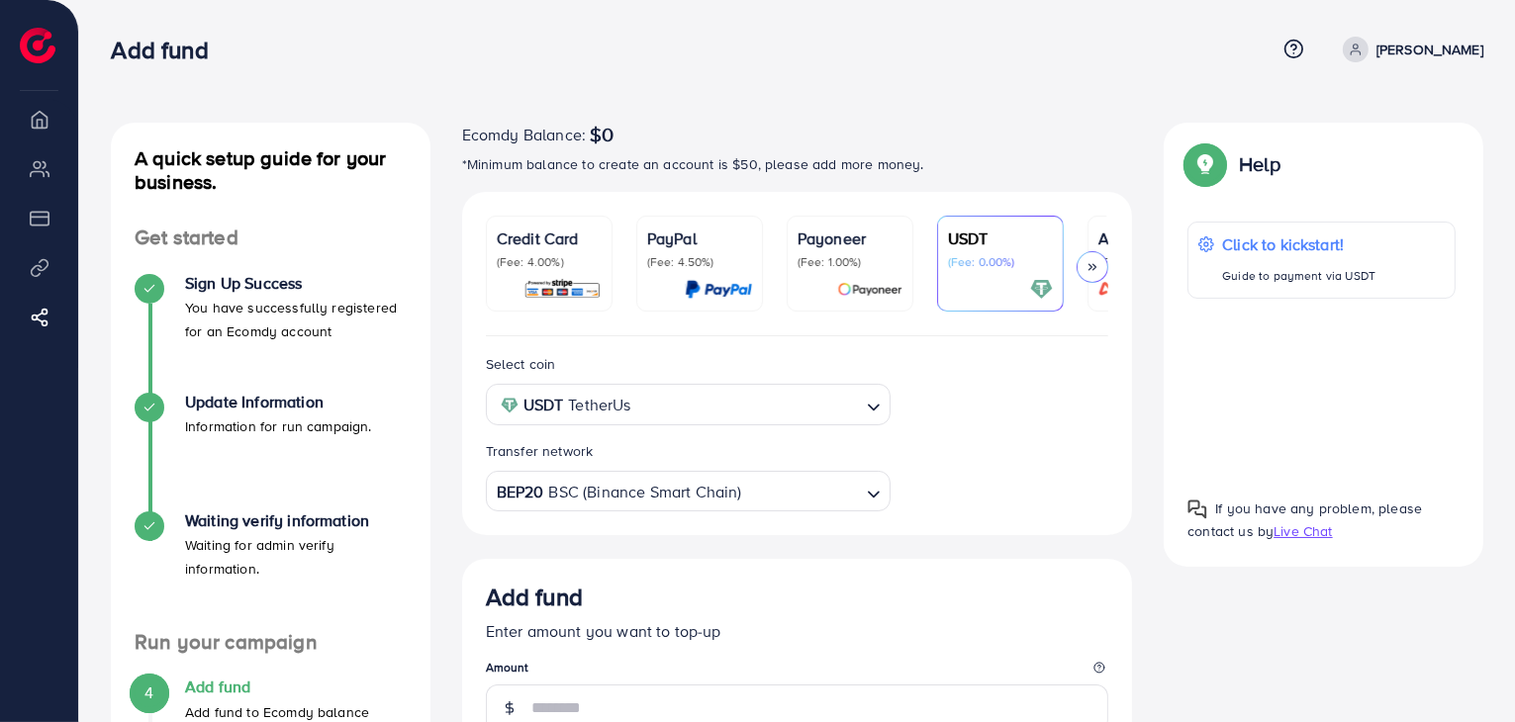
click at [1436, 53] on p "[PERSON_NAME]" at bounding box center [1430, 50] width 107 height 24
click at [1273, 74] on div "Add fund Help Center Contact Support Plans and Pricing Term and policy About Us…" at bounding box center [797, 49] width 1373 height 53
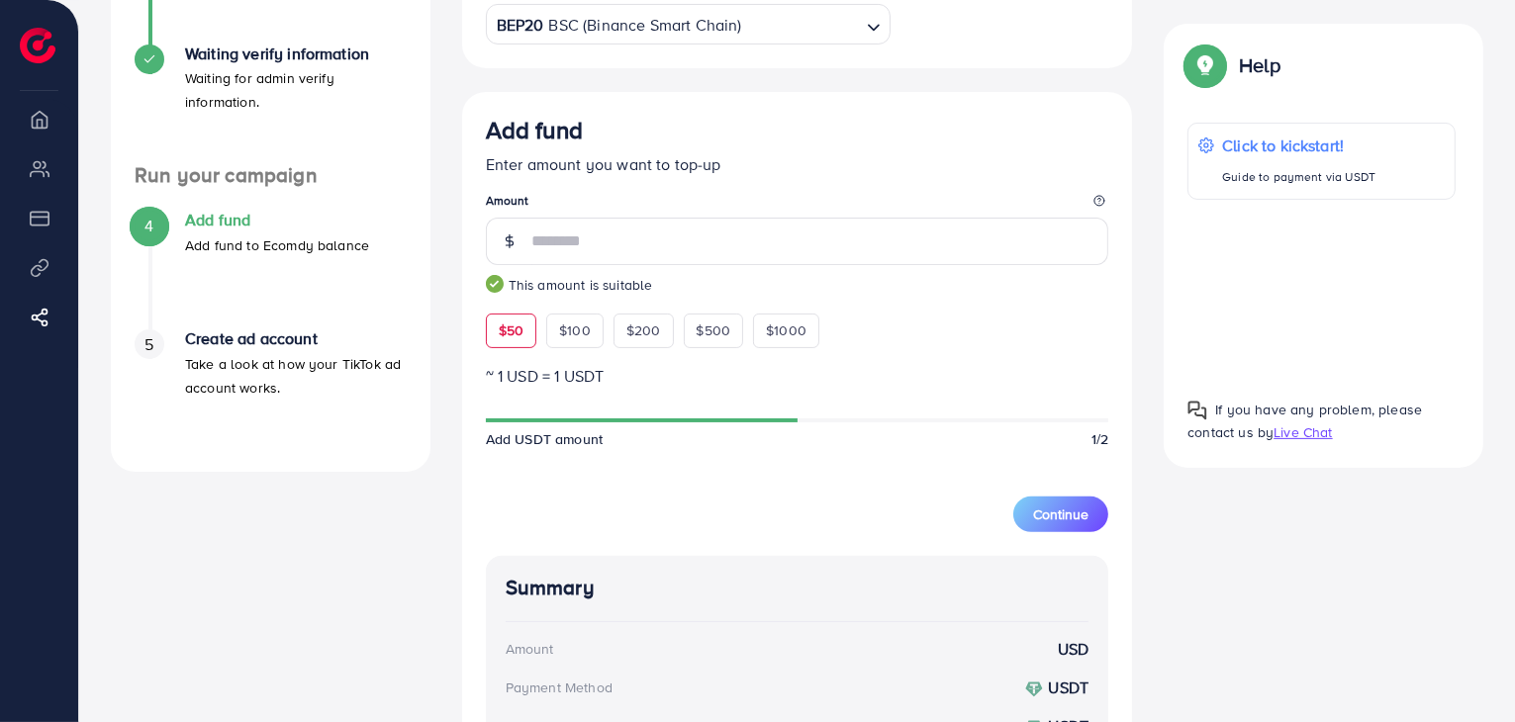
scroll to position [495, 0]
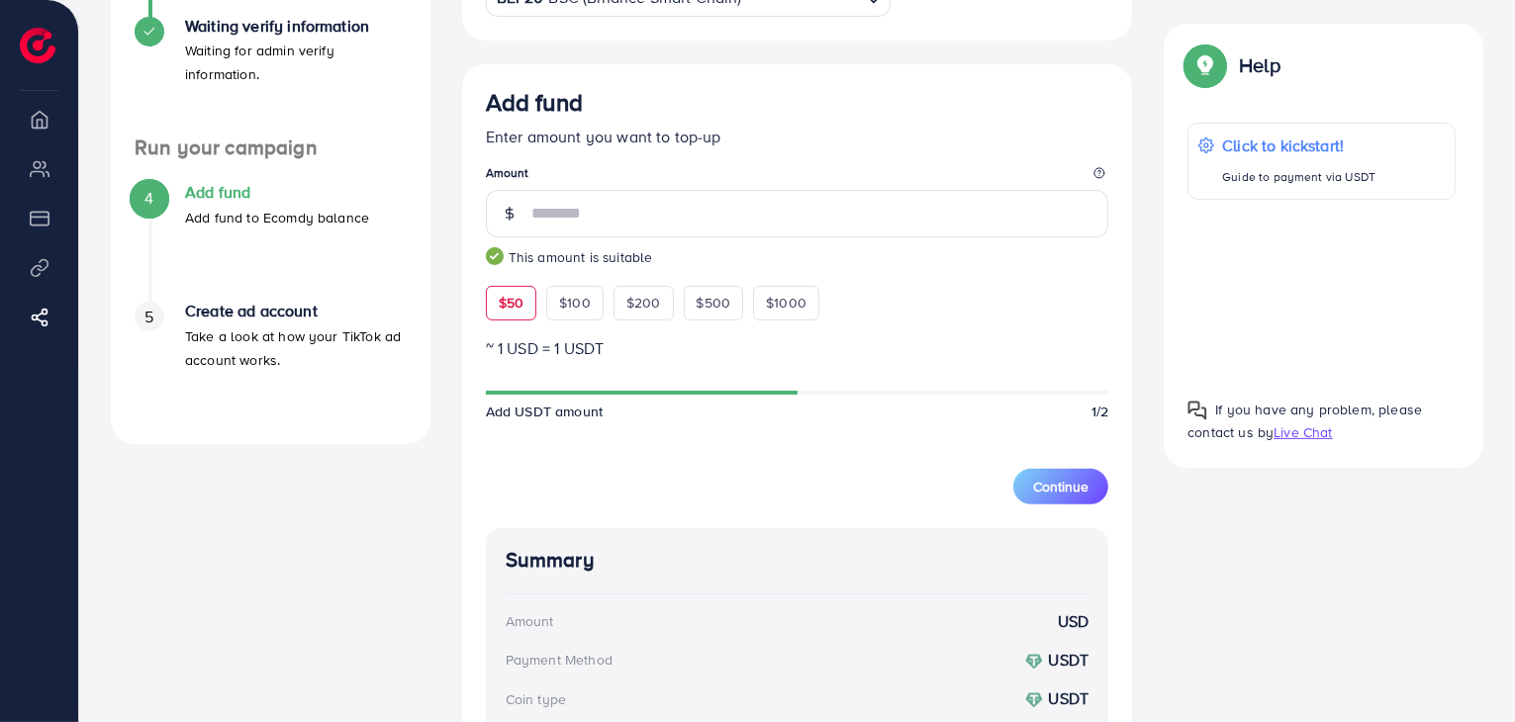
click at [1256, 525] on div "A quick setup guide for your business. Get started Sign Up Success You have suc…" at bounding box center [797, 317] width 1404 height 1379
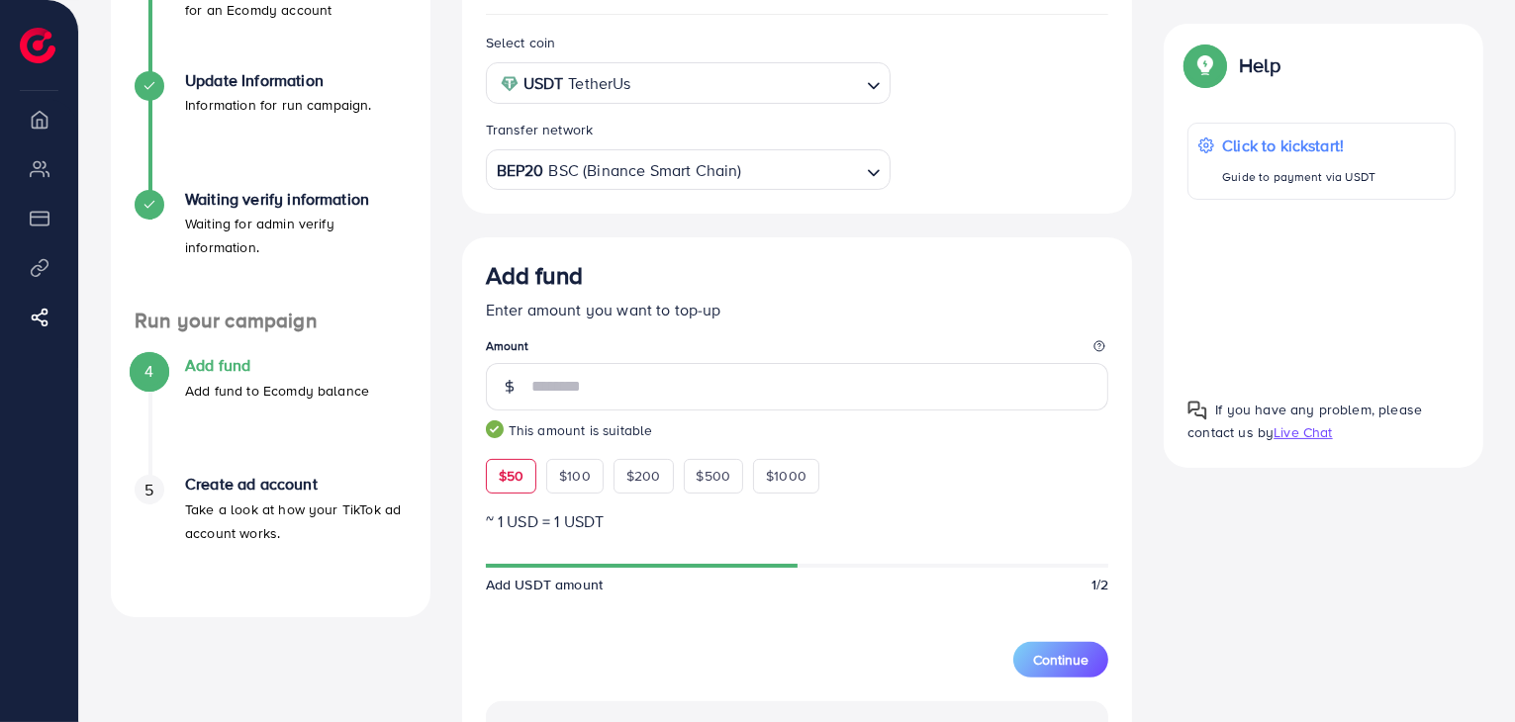
scroll to position [0, 0]
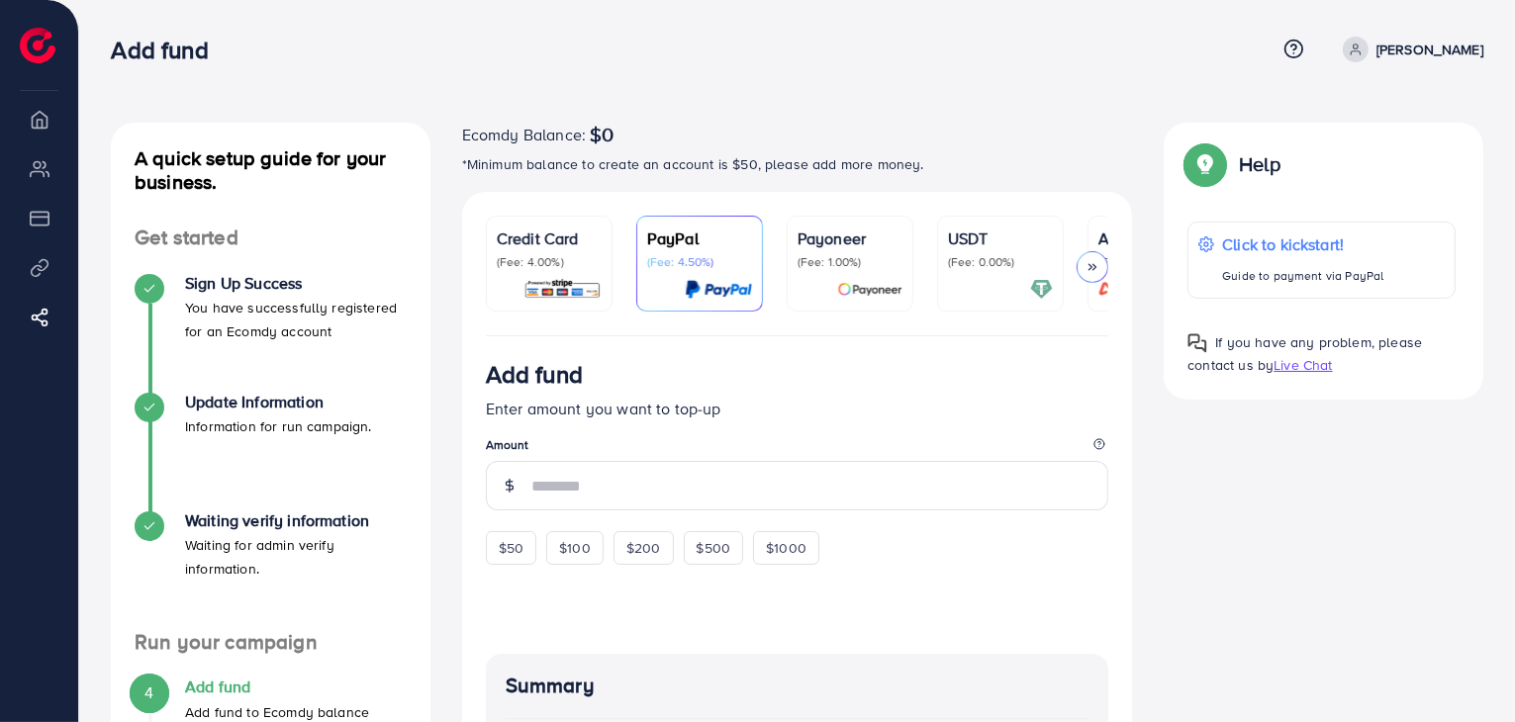
drag, startPoint x: 1240, startPoint y: 159, endPoint x: 1283, endPoint y: 168, distance: 43.5
click at [1283, 168] on div "Help" at bounding box center [1322, 171] width 268 height 51
click at [1305, 167] on div "Help" at bounding box center [1322, 171] width 268 height 51
drag, startPoint x: 1243, startPoint y: 159, endPoint x: 1284, endPoint y: 166, distance: 41.2
click at [1284, 166] on div "Help" at bounding box center [1322, 171] width 268 height 51
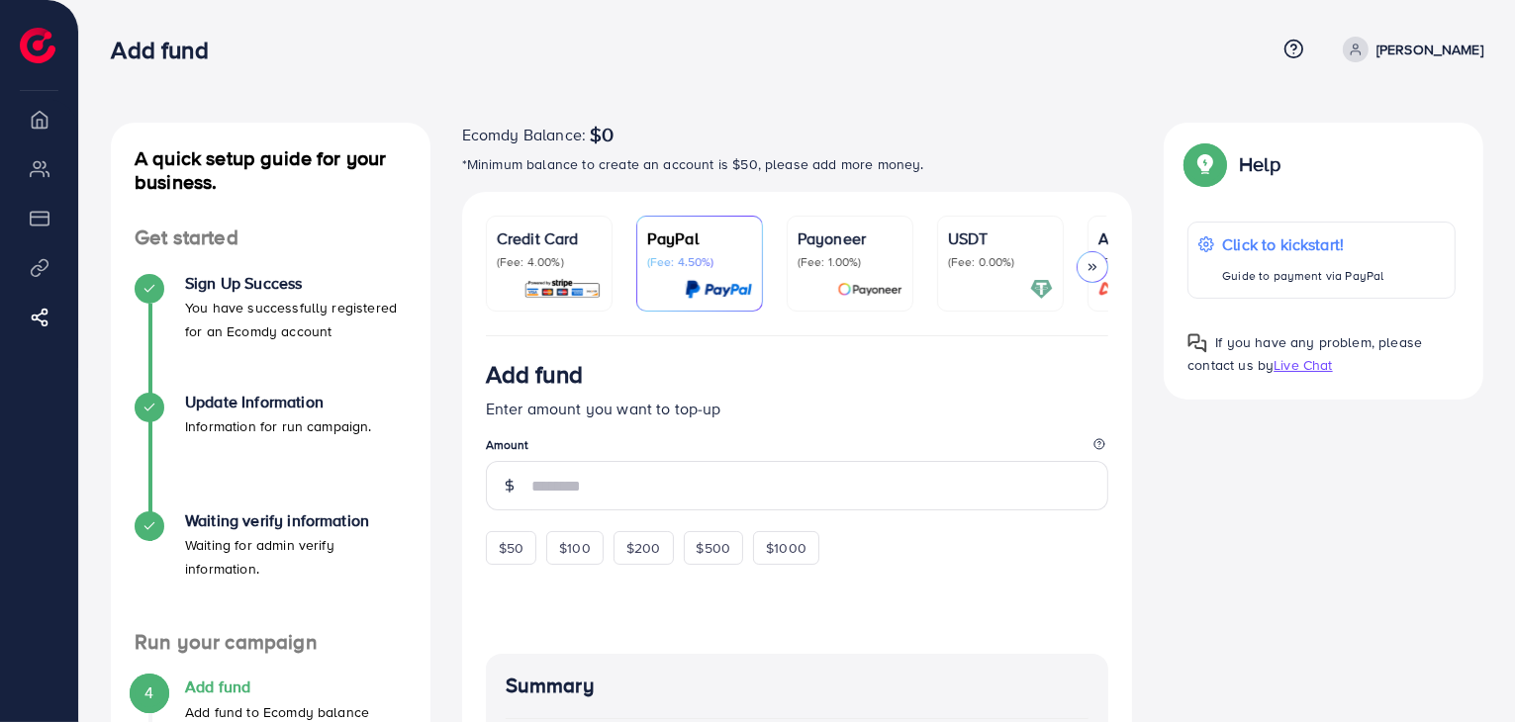
click at [1299, 165] on div "Help" at bounding box center [1322, 171] width 268 height 51
drag, startPoint x: 1244, startPoint y: 161, endPoint x: 1290, endPoint y: 174, distance: 47.3
click at [1290, 174] on div "Help" at bounding box center [1322, 171] width 268 height 51
drag, startPoint x: 1241, startPoint y: 161, endPoint x: 1326, endPoint y: 172, distance: 85.8
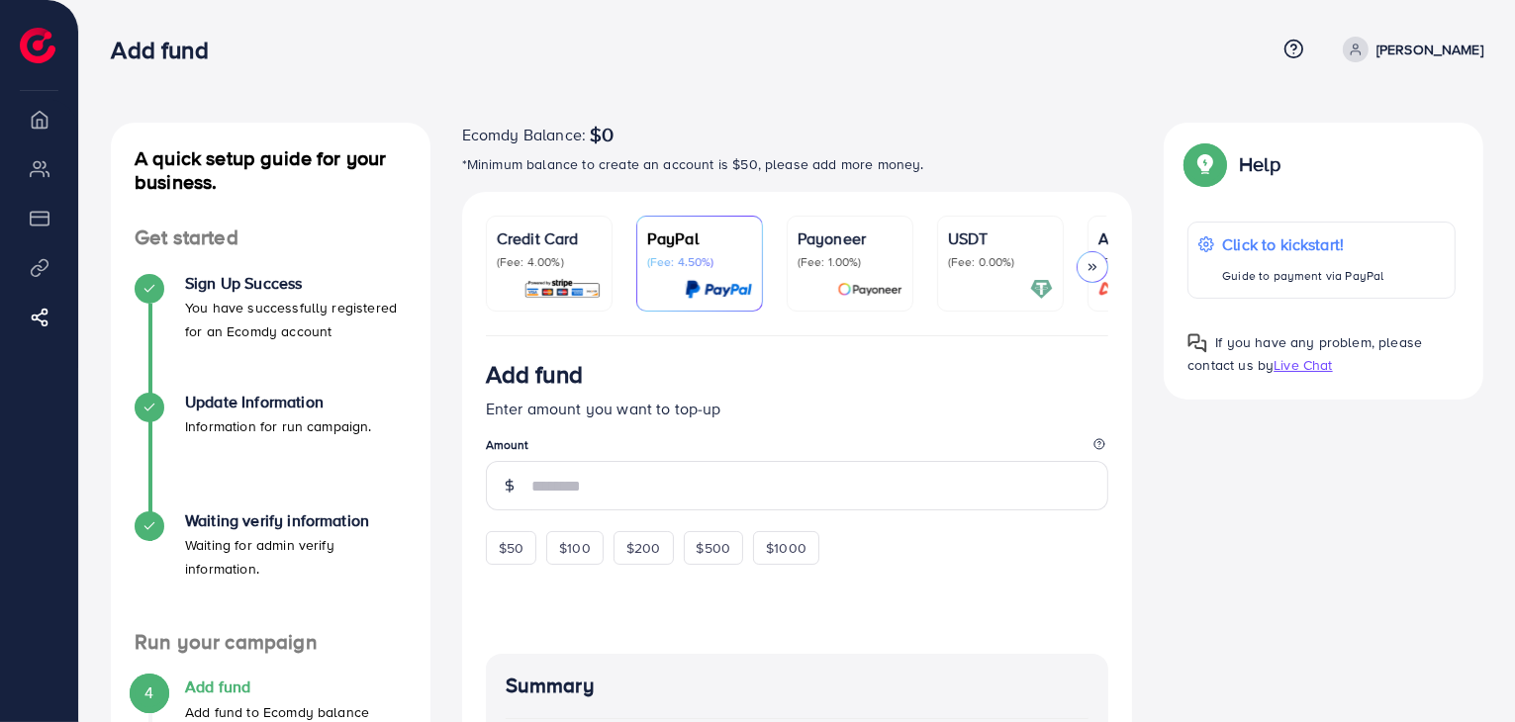
click at [1285, 167] on div "Help" at bounding box center [1322, 171] width 268 height 51
click at [1327, 172] on div "Help" at bounding box center [1322, 171] width 268 height 51
drag, startPoint x: 1240, startPoint y: 159, endPoint x: 1332, endPoint y: 164, distance: 92.2
click at [1330, 165] on div "Help" at bounding box center [1322, 171] width 268 height 51
click at [1334, 163] on div "Help" at bounding box center [1322, 171] width 268 height 51
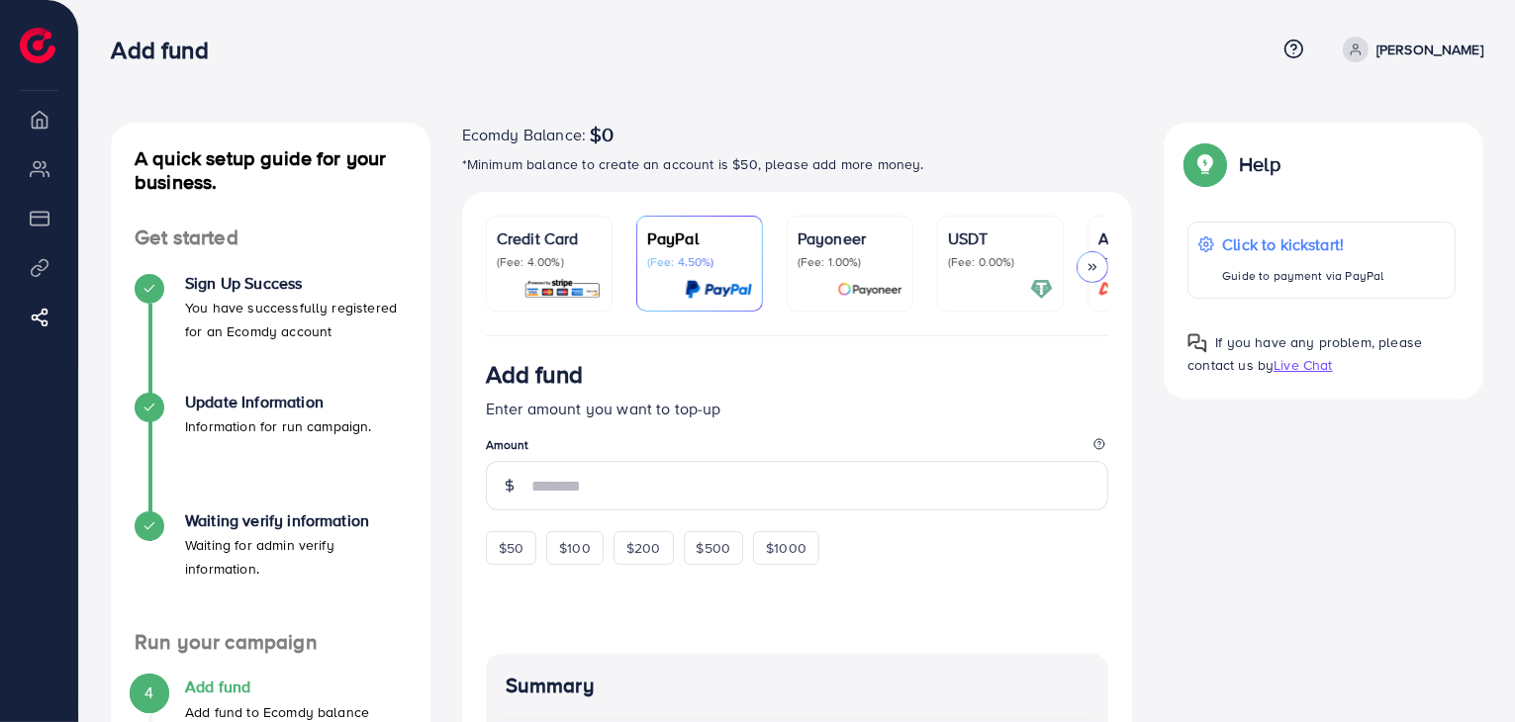
drag, startPoint x: 1238, startPoint y: 163, endPoint x: 1286, endPoint y: 173, distance: 48.5
click at [1286, 173] on div "Help" at bounding box center [1322, 171] width 268 height 51
click at [1288, 173] on div "Help" at bounding box center [1322, 171] width 268 height 51
drag, startPoint x: 1238, startPoint y: 160, endPoint x: 1281, endPoint y: 175, distance: 45.1
click at [1281, 175] on div "Help" at bounding box center [1234, 171] width 93 height 51
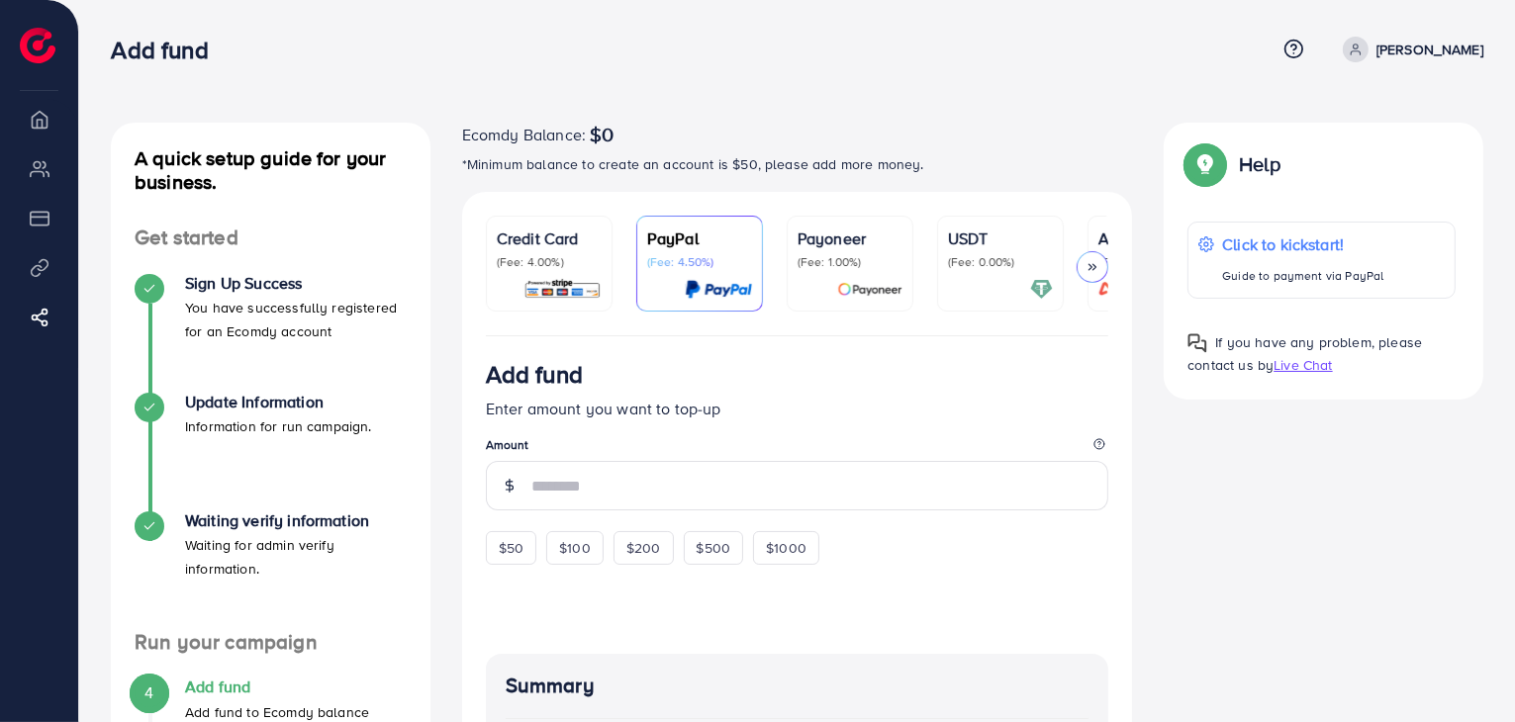
click at [1296, 179] on div "Help" at bounding box center [1322, 171] width 268 height 51
drag, startPoint x: 1243, startPoint y: 162, endPoint x: 1284, endPoint y: 167, distance: 40.9
click at [1284, 167] on div "Help" at bounding box center [1322, 171] width 268 height 51
click at [1314, 183] on div "Help" at bounding box center [1322, 171] width 268 height 51
drag, startPoint x: 1238, startPoint y: 163, endPoint x: 1291, endPoint y: 178, distance: 55.5
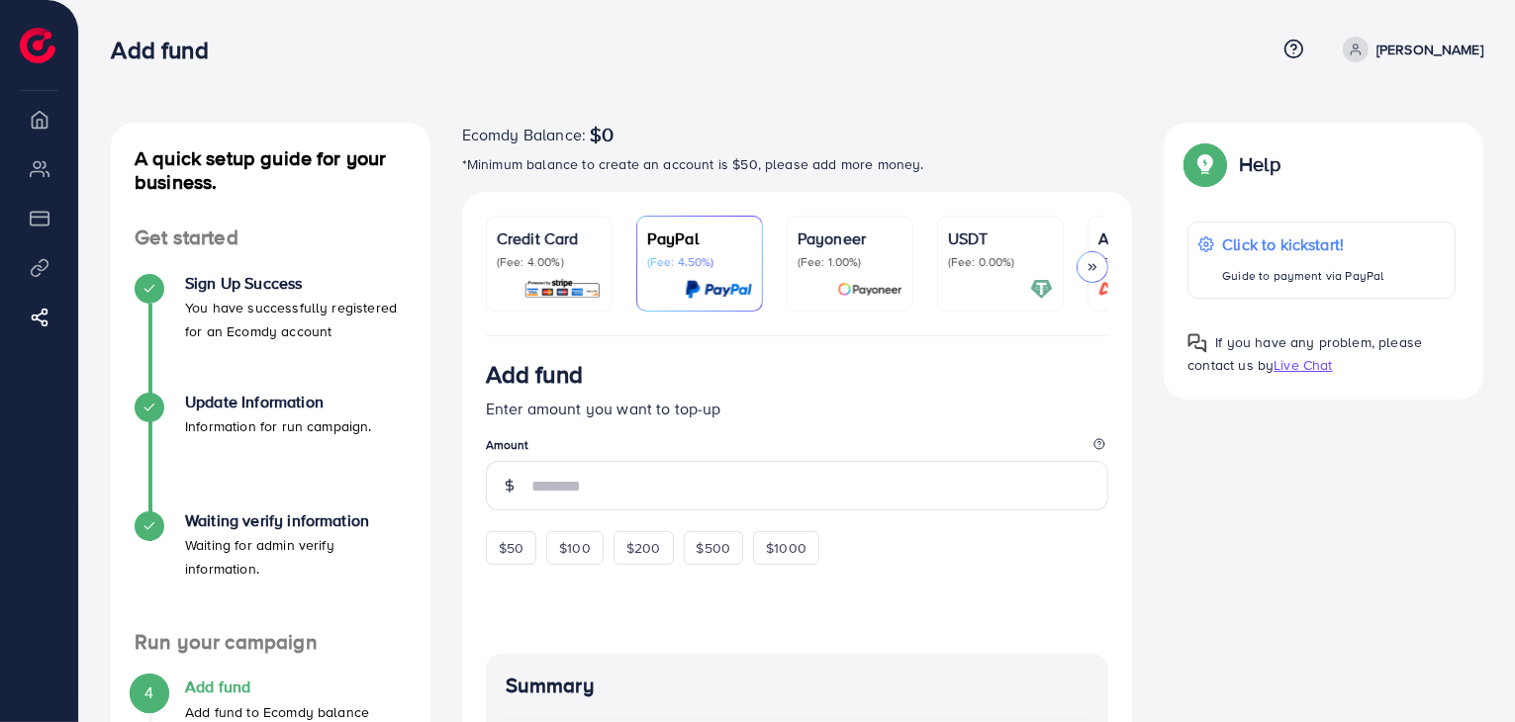
click at [1287, 177] on div "Help" at bounding box center [1322, 171] width 268 height 51
click at [1310, 178] on div "Help" at bounding box center [1322, 171] width 268 height 51
drag, startPoint x: 1239, startPoint y: 161, endPoint x: 1302, endPoint y: 171, distance: 64.1
click at [1302, 171] on div "Help" at bounding box center [1322, 171] width 268 height 51
click at [1338, 171] on div "Help" at bounding box center [1322, 171] width 268 height 51
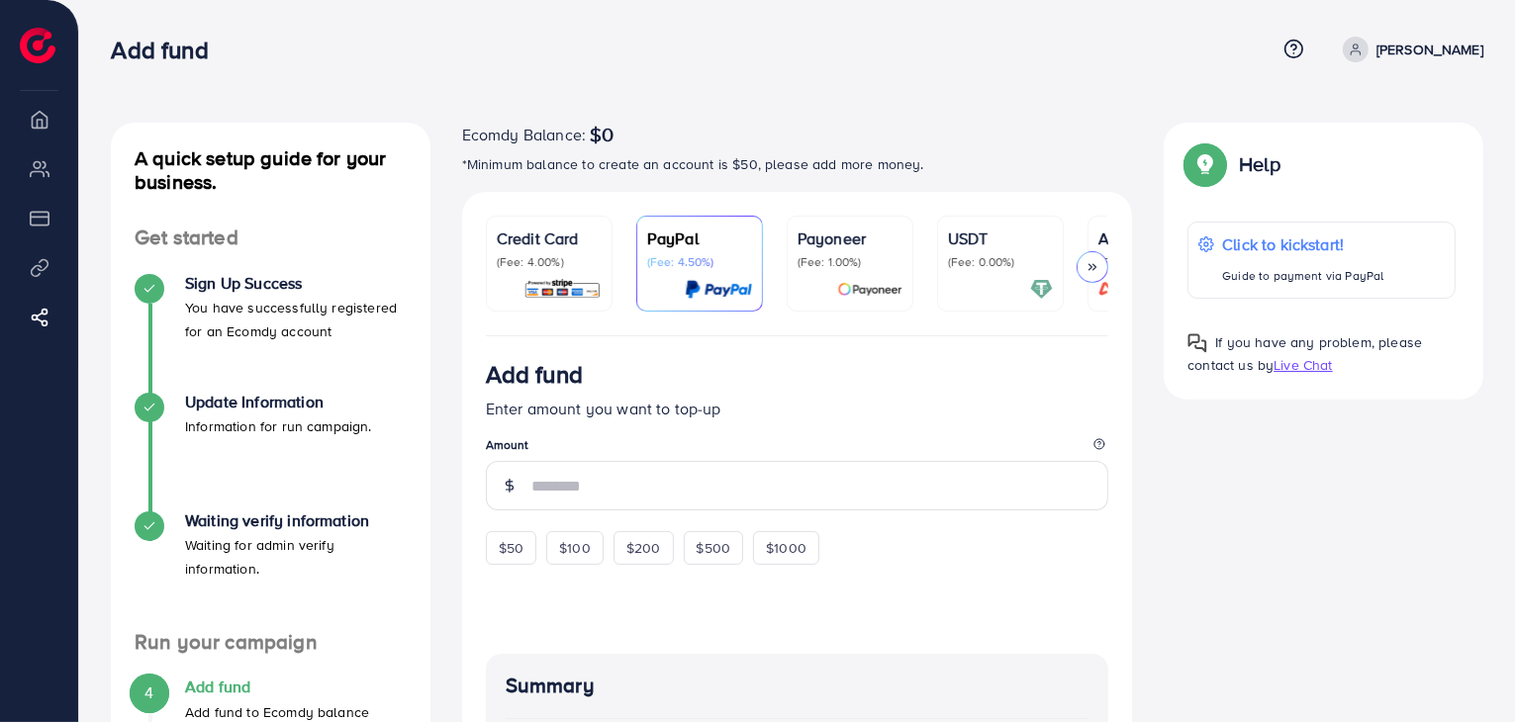
drag, startPoint x: 1239, startPoint y: 159, endPoint x: 1286, endPoint y: 172, distance: 48.3
click at [1286, 172] on div "Help" at bounding box center [1322, 171] width 268 height 51
click at [1294, 172] on div "Help" at bounding box center [1322, 171] width 268 height 51
drag, startPoint x: 1238, startPoint y: 161, endPoint x: 1305, endPoint y: 175, distance: 68.7
click at [1296, 175] on div "Help" at bounding box center [1322, 171] width 268 height 51
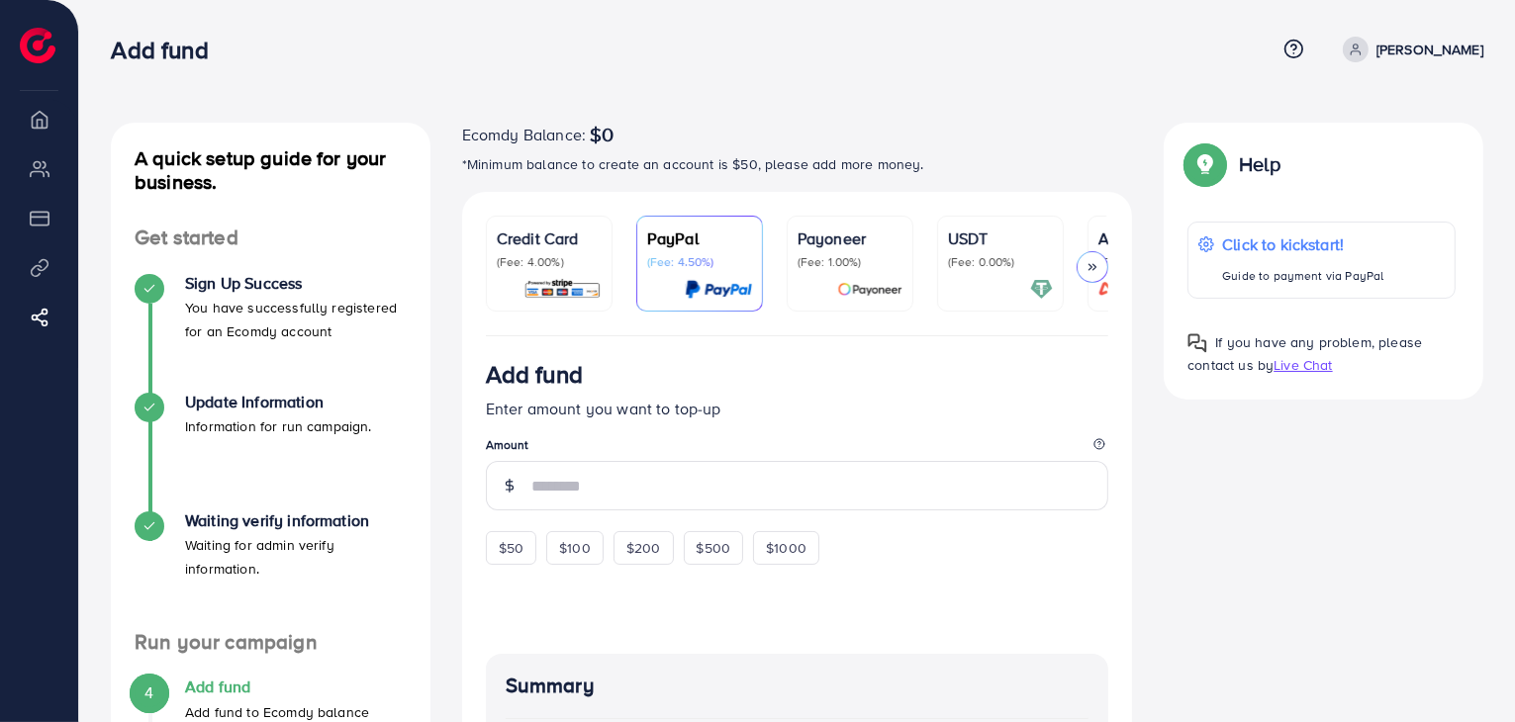
click at [1306, 175] on div "Help" at bounding box center [1322, 171] width 268 height 51
drag, startPoint x: 1239, startPoint y: 163, endPoint x: 1288, endPoint y: 170, distance: 49.0
click at [1288, 170] on div "Help" at bounding box center [1322, 171] width 268 height 51
click at [1326, 171] on div "Help" at bounding box center [1322, 171] width 268 height 51
drag, startPoint x: 1236, startPoint y: 163, endPoint x: 1301, endPoint y: 174, distance: 66.2
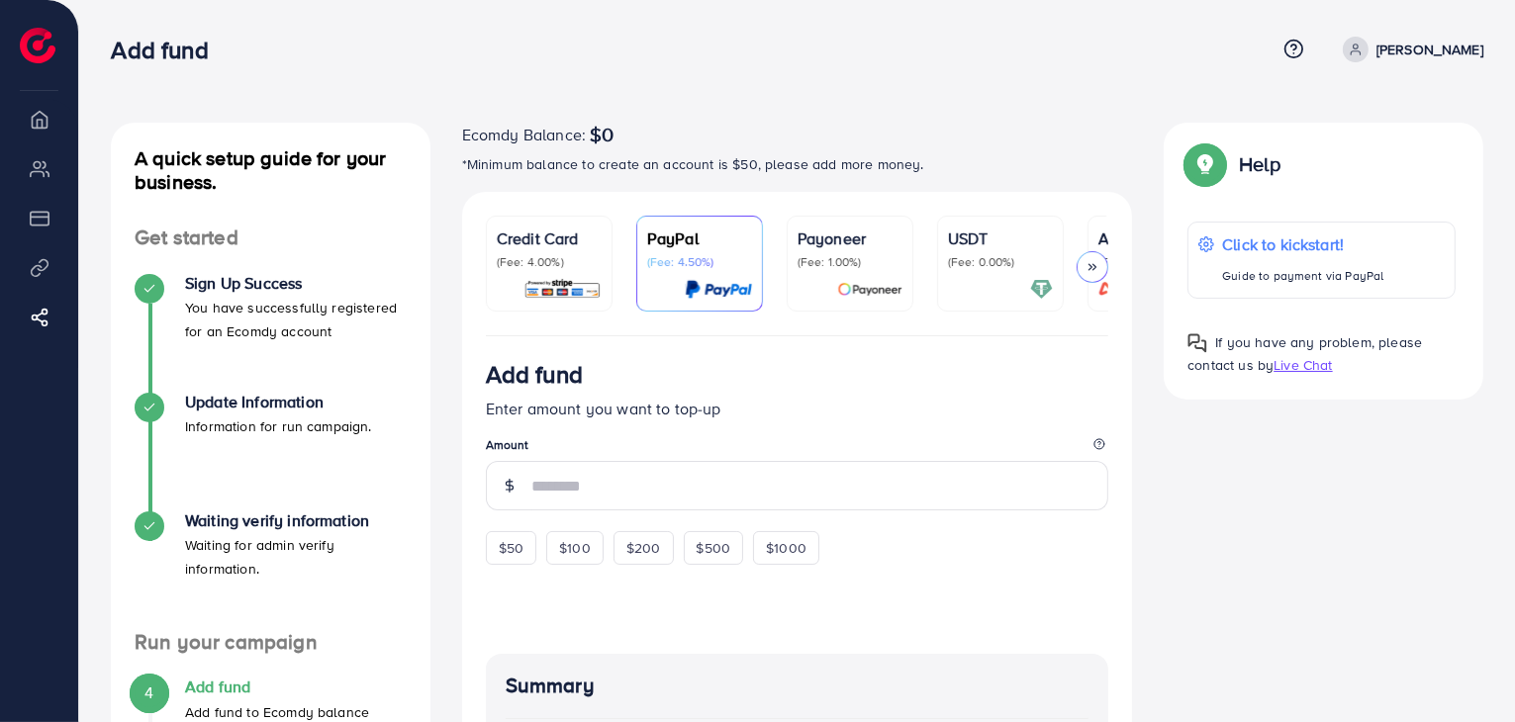
click at [1284, 179] on div "Help" at bounding box center [1322, 171] width 268 height 51
click at [1318, 164] on div "Help" at bounding box center [1322, 171] width 268 height 51
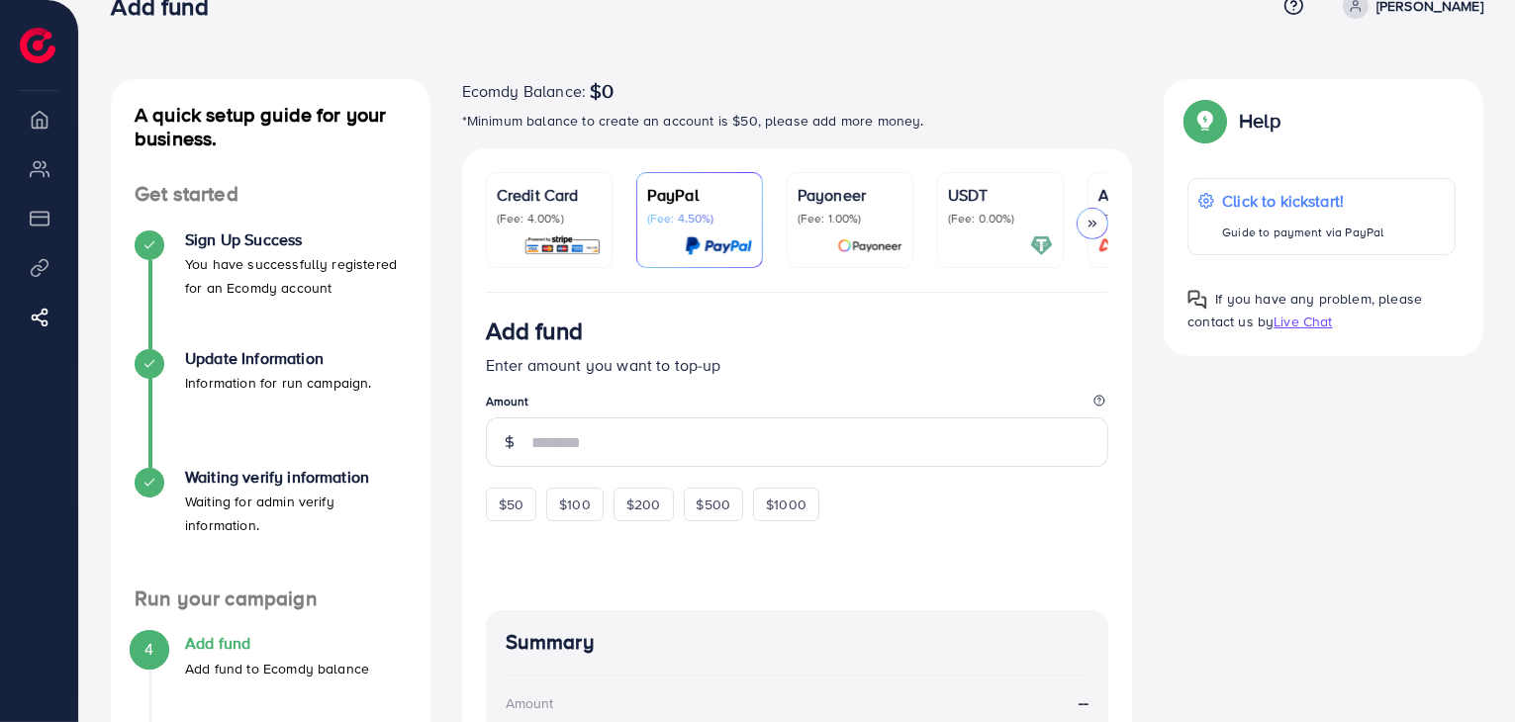
scroll to position [39, 0]
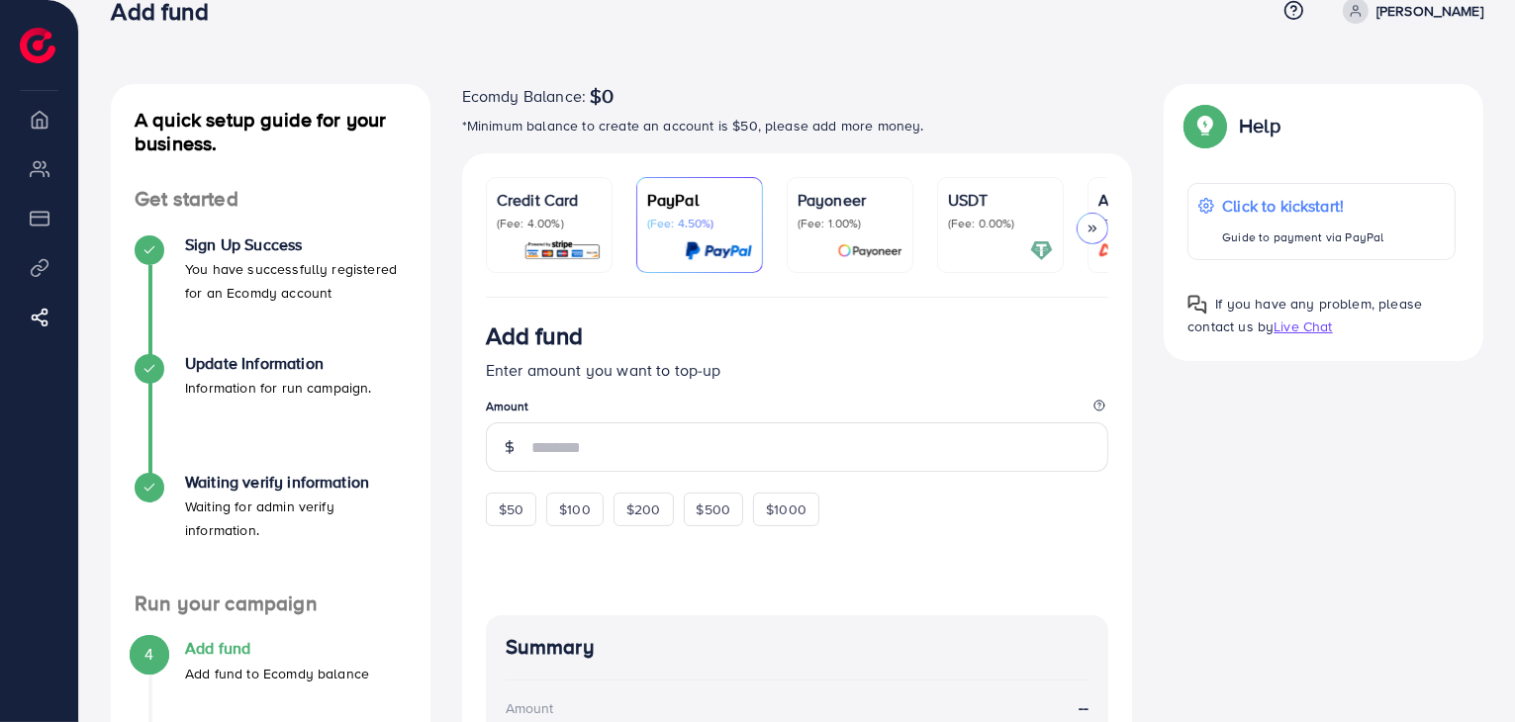
click at [1441, 267] on div "Click to kickstart! Guide to payment via PayPal If you have any problem, please…" at bounding box center [1322, 260] width 268 height 154
